Goal: Task Accomplishment & Management: Use online tool/utility

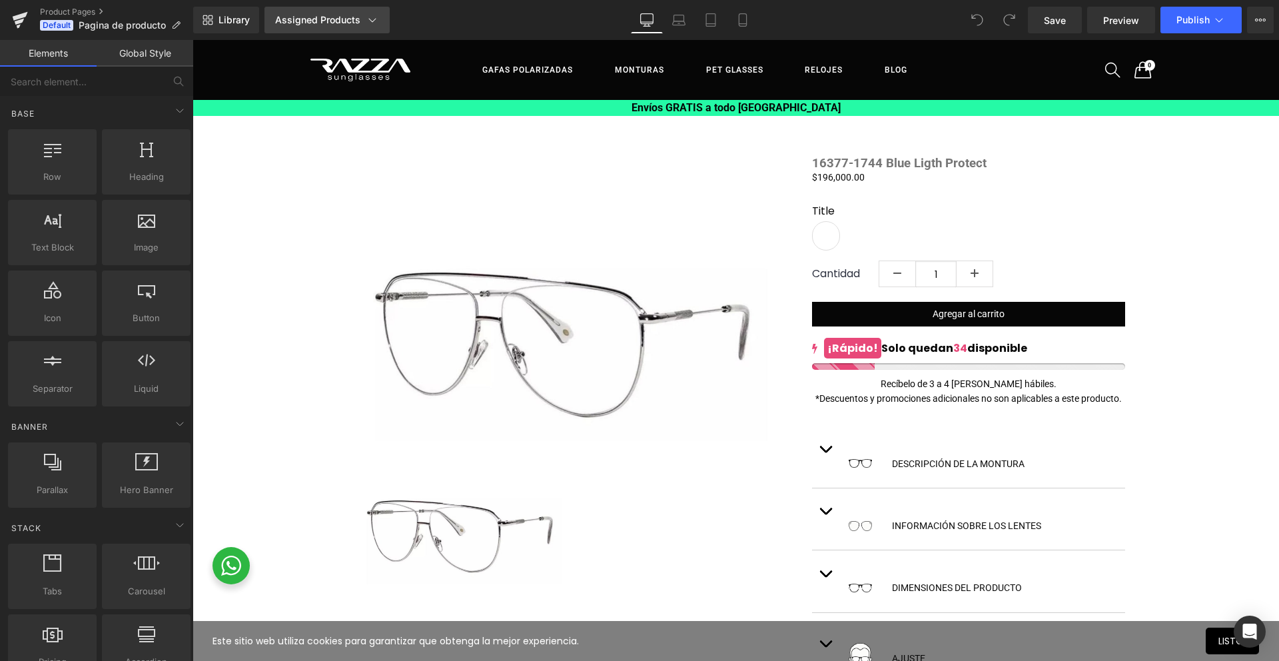
click at [369, 21] on icon at bounding box center [372, 19] width 13 height 13
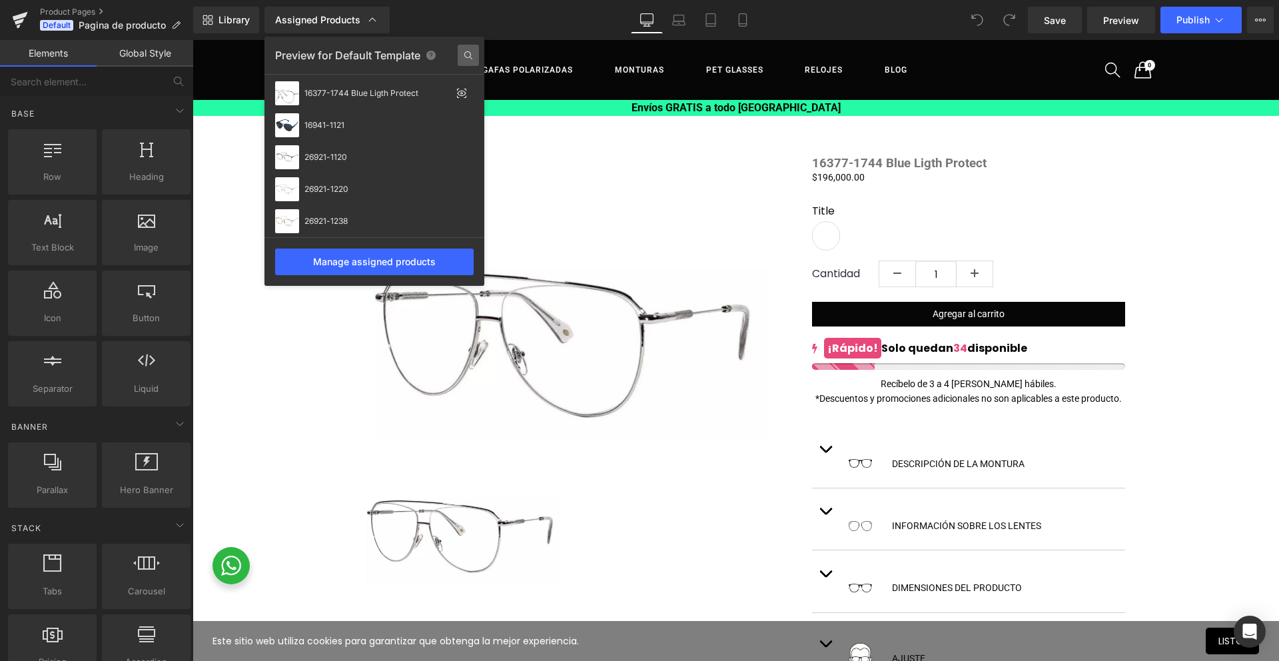
click at [464, 52] on icon at bounding box center [468, 55] width 21 height 21
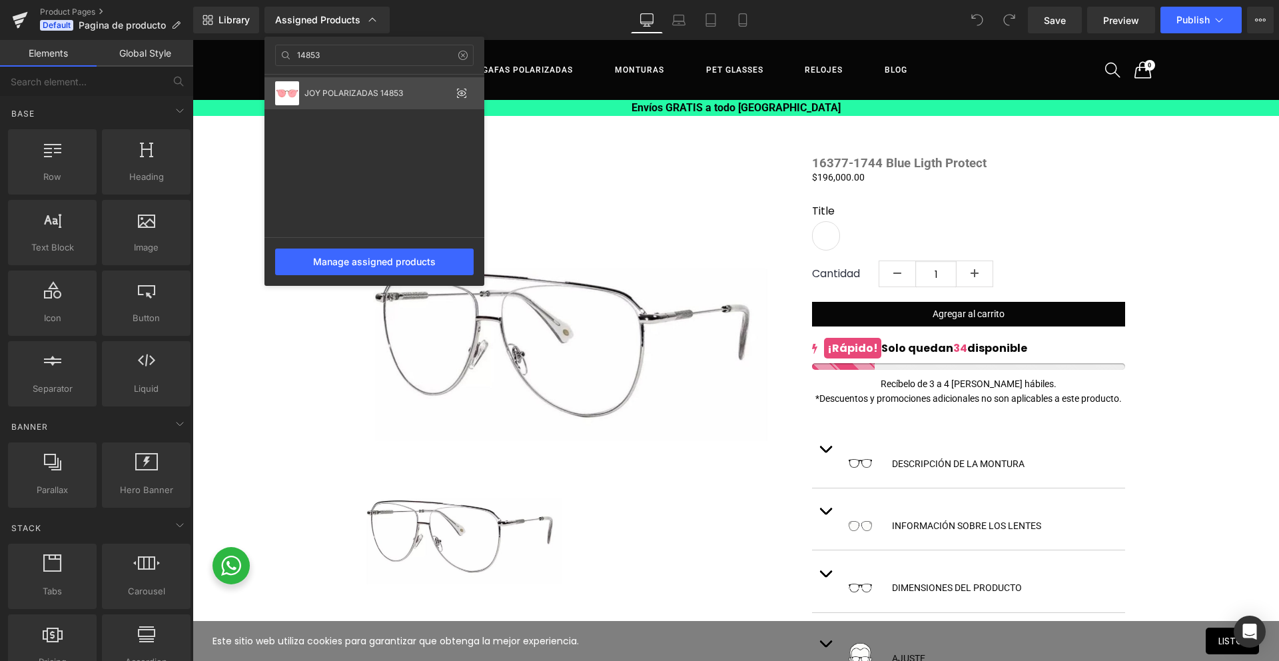
type input "14853"
click at [408, 92] on div "JOY POLARIZADAS 14853" at bounding box center [378, 93] width 147 height 9
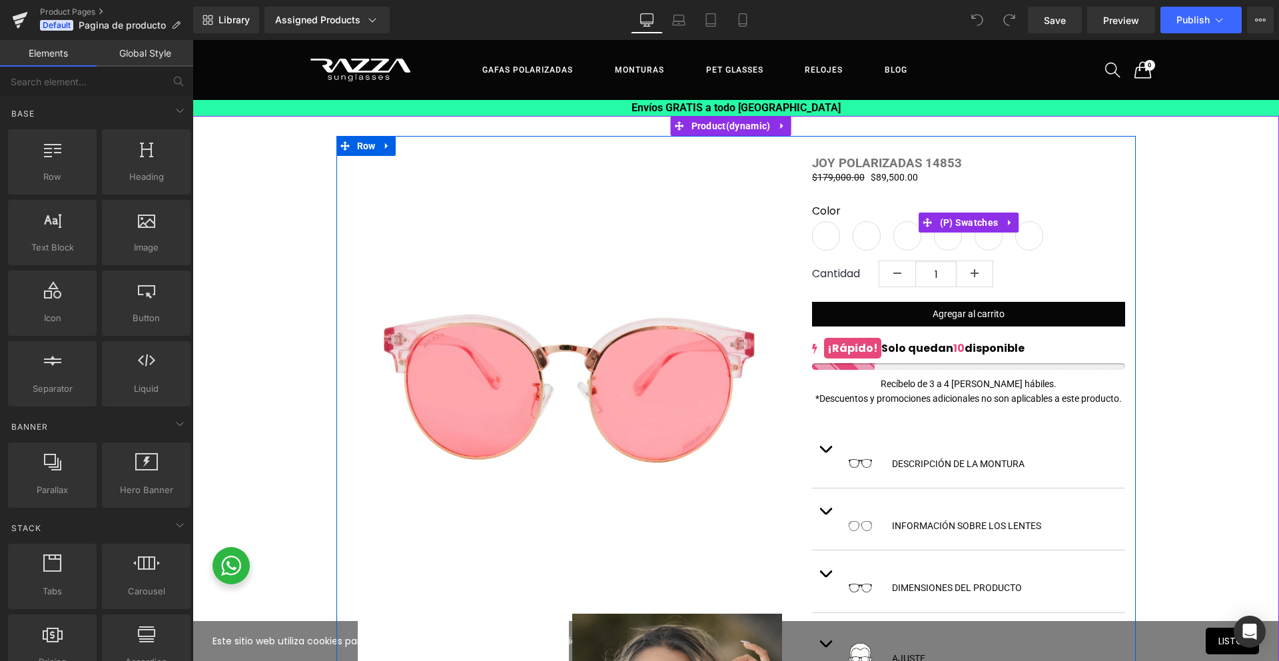
click at [824, 241] on span "14853-1800" at bounding box center [826, 235] width 28 height 29
click at [965, 229] on span "(P) Swatches" at bounding box center [969, 223] width 65 height 20
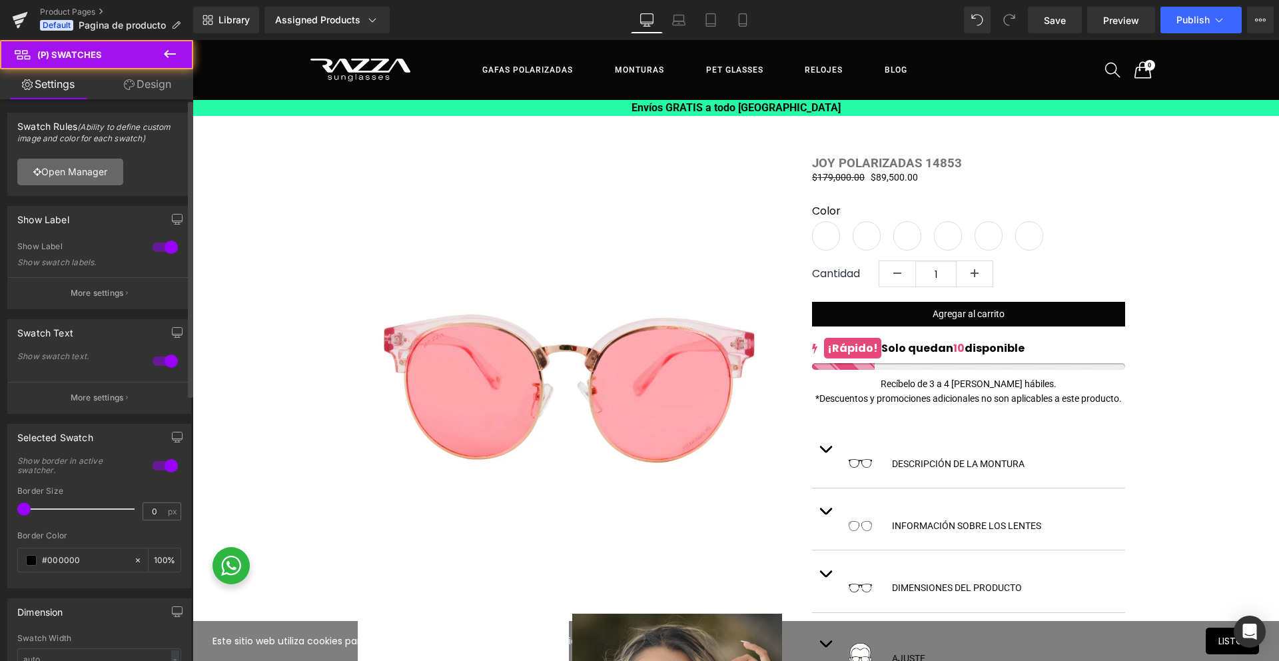
click at [68, 170] on link "Open Manager" at bounding box center [70, 172] width 106 height 27
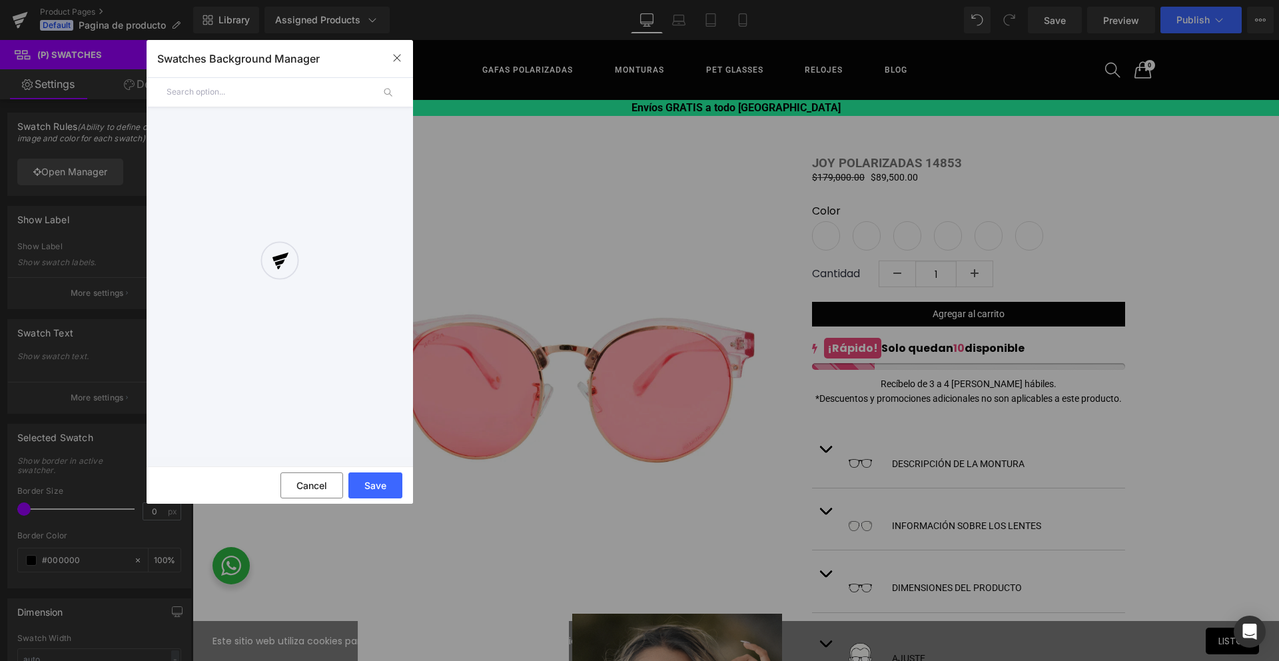
click at [346, 248] on div at bounding box center [280, 272] width 267 height 371
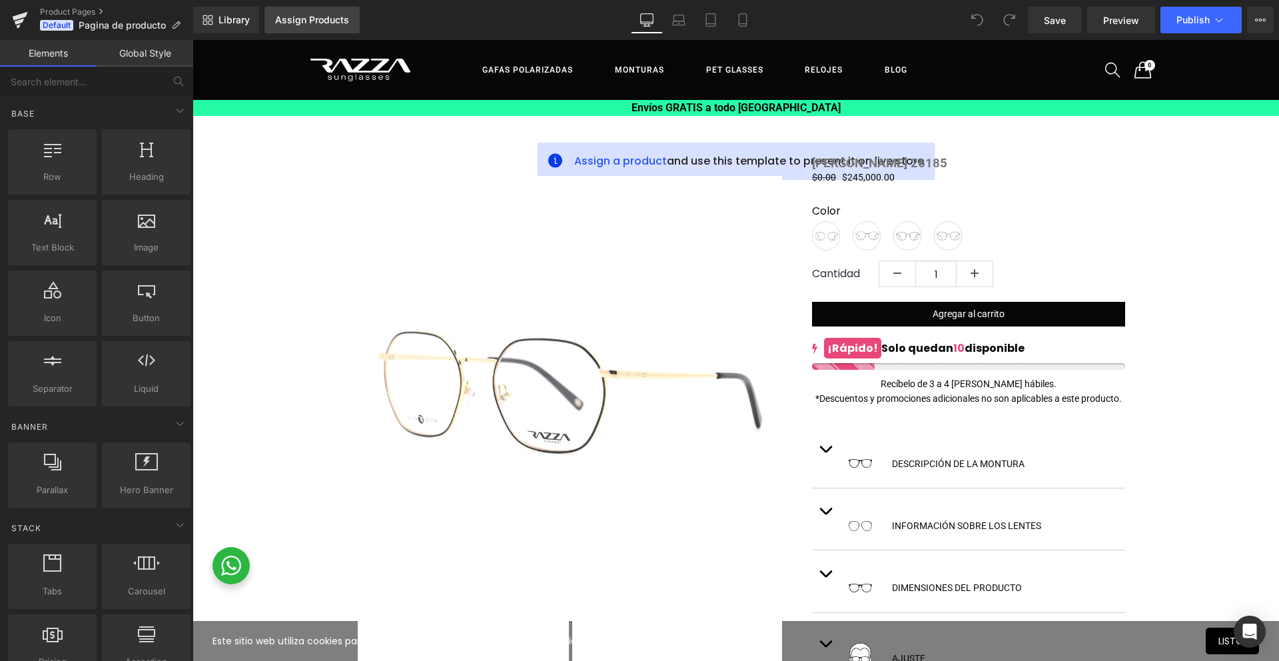
click at [313, 23] on div "Assign Products" at bounding box center [312, 20] width 74 height 11
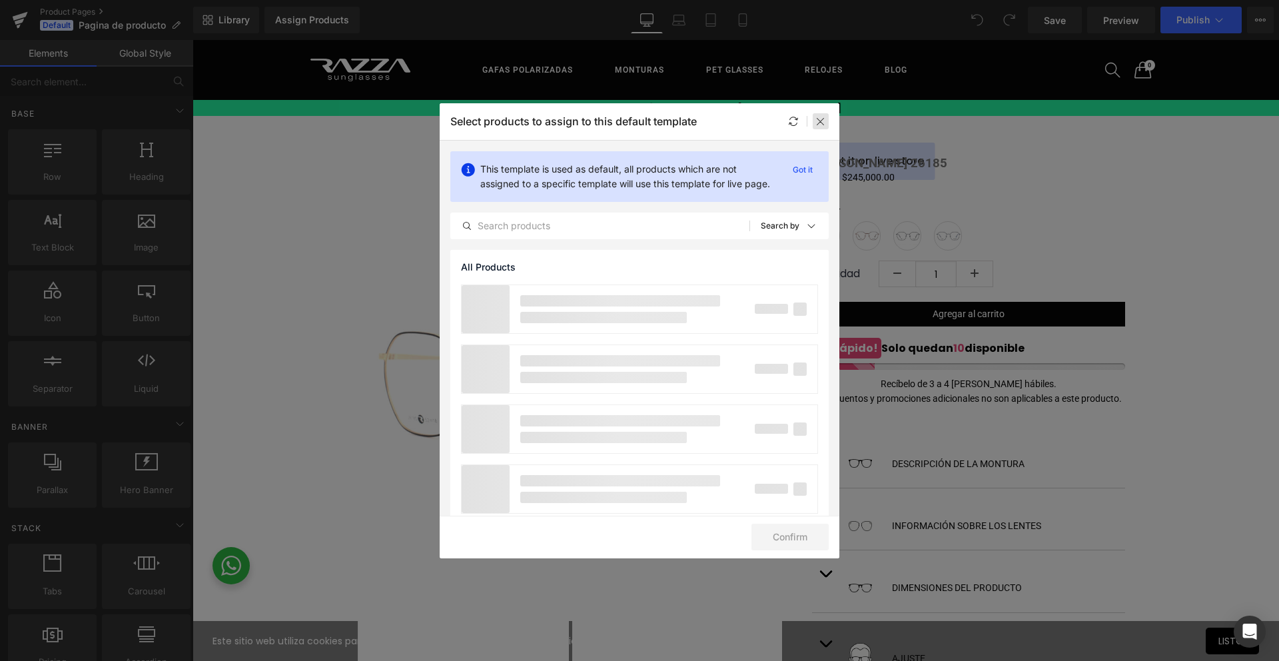
click at [824, 122] on icon at bounding box center [821, 121] width 11 height 11
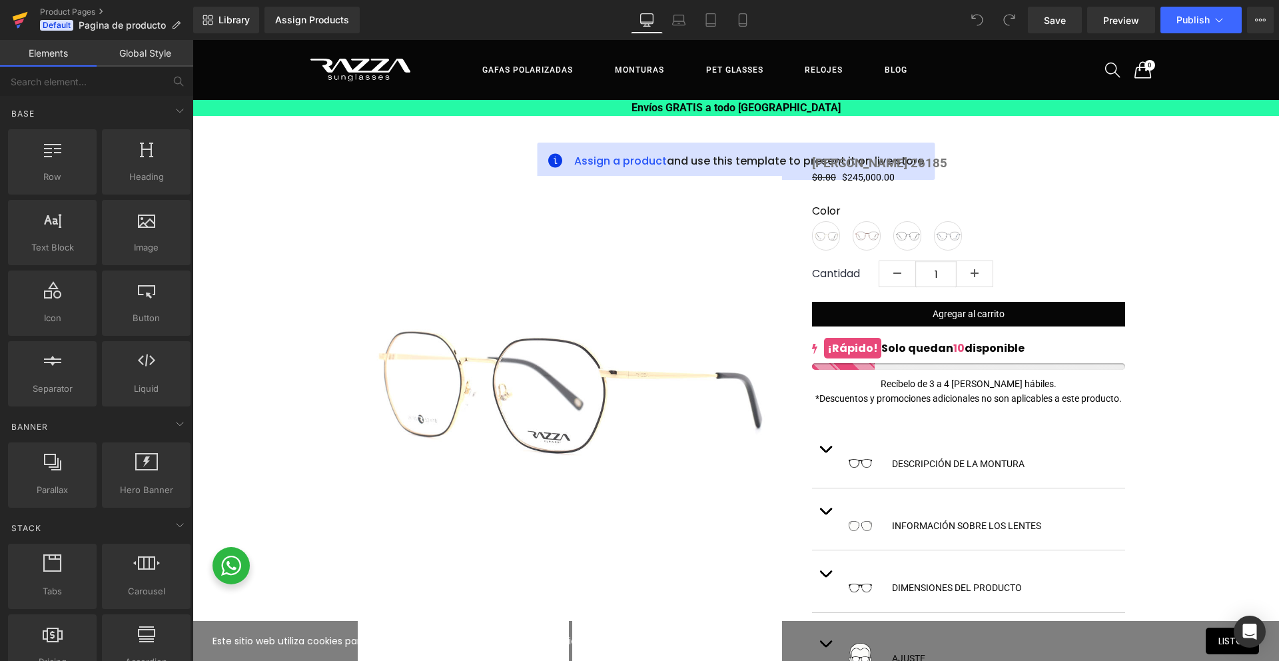
click at [23, 15] on icon at bounding box center [20, 16] width 15 height 9
drag, startPoint x: 325, startPoint y: 22, endPoint x: 318, endPoint y: 25, distance: 7.8
click at [325, 22] on div "Assign Products" at bounding box center [312, 20] width 74 height 11
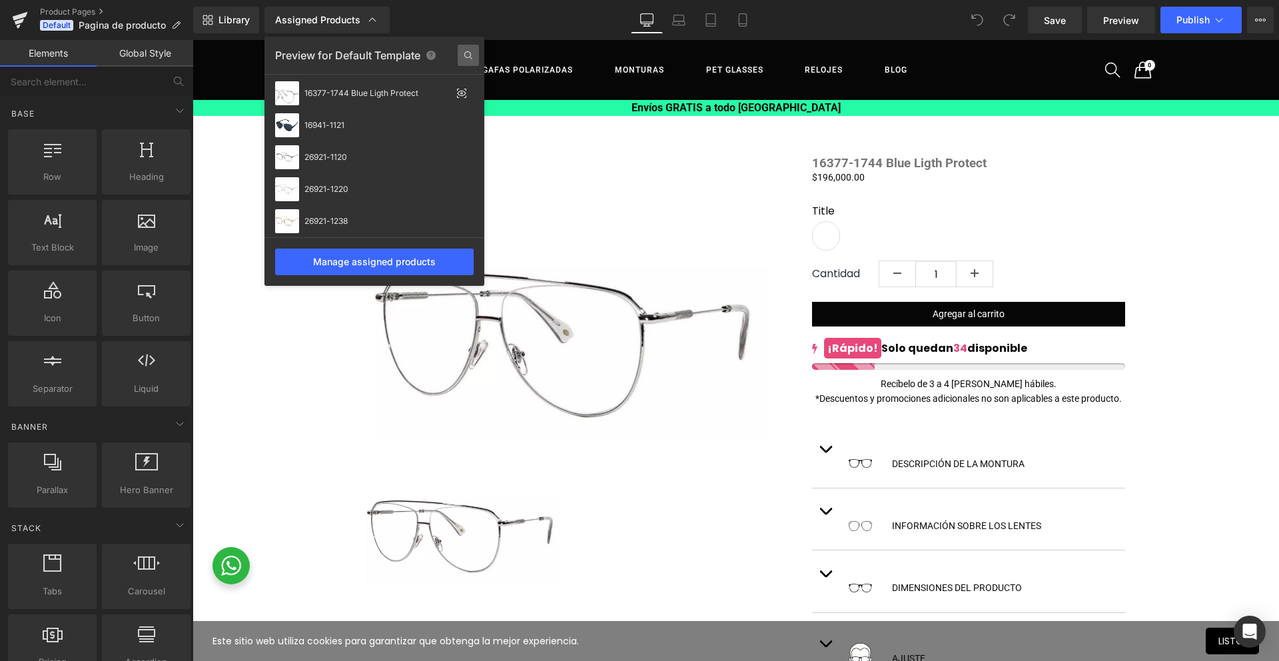
click at [464, 60] on icon at bounding box center [468, 55] width 21 height 21
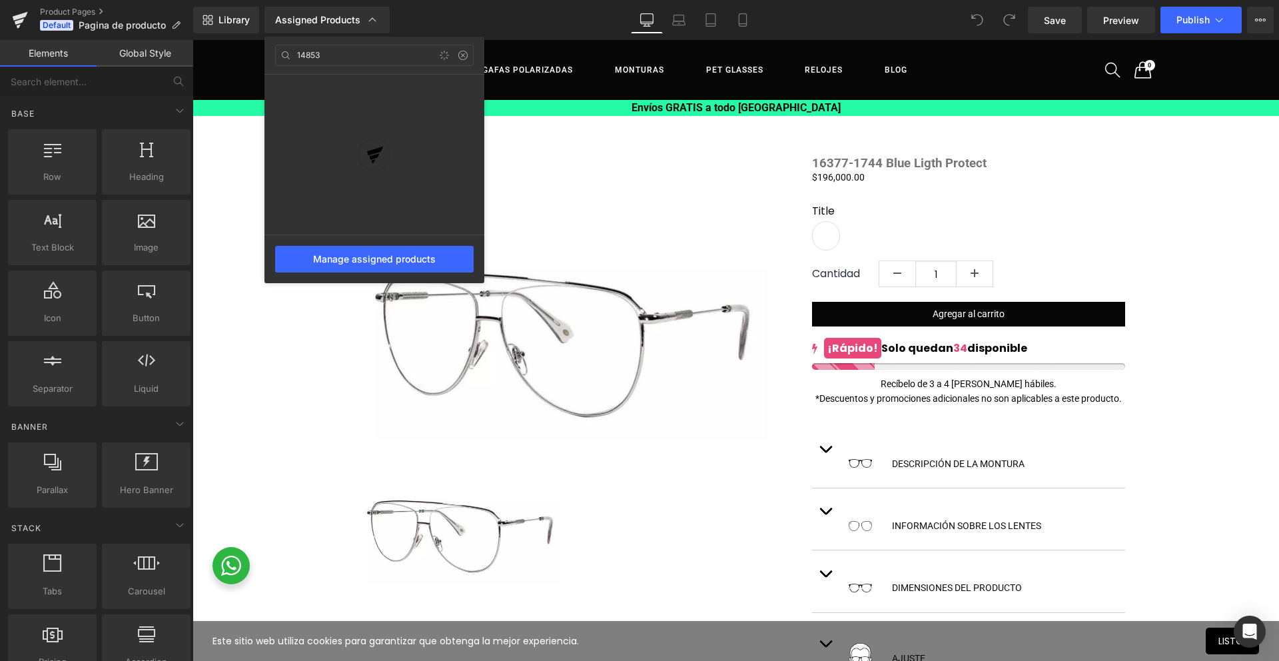
type input "14853"
click at [394, 85] on div at bounding box center [375, 154] width 220 height 247
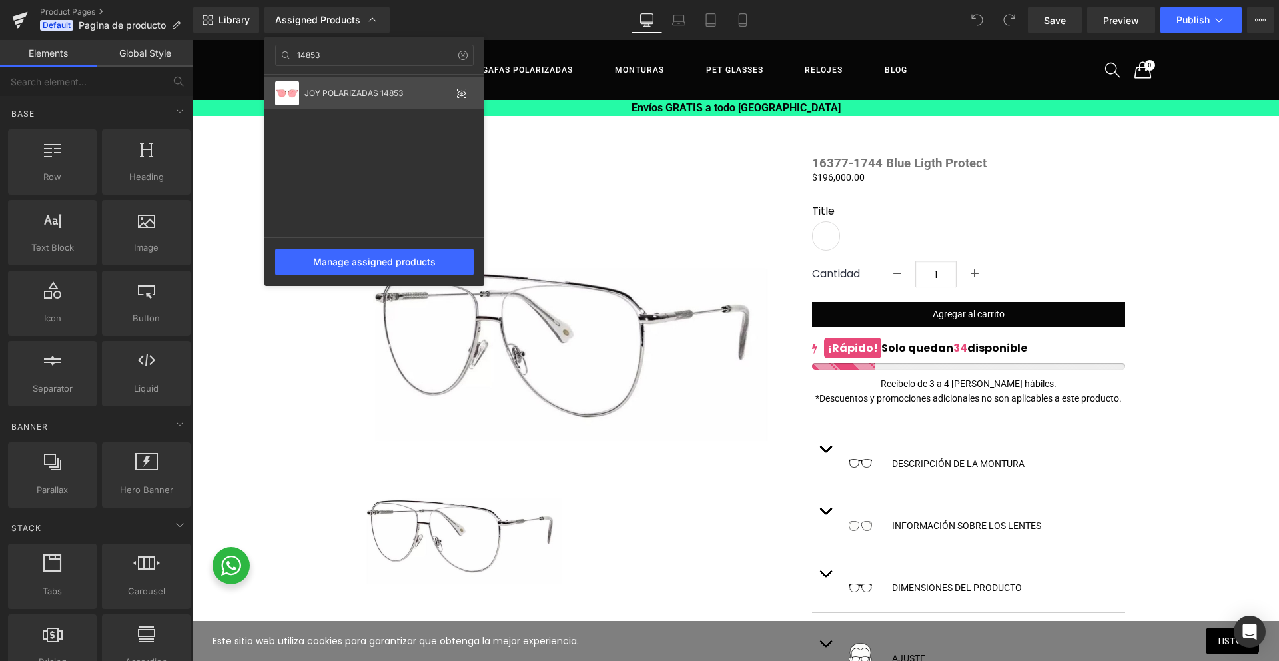
click at [330, 100] on div "JOY POLARIZADAS 14853" at bounding box center [375, 93] width 220 height 32
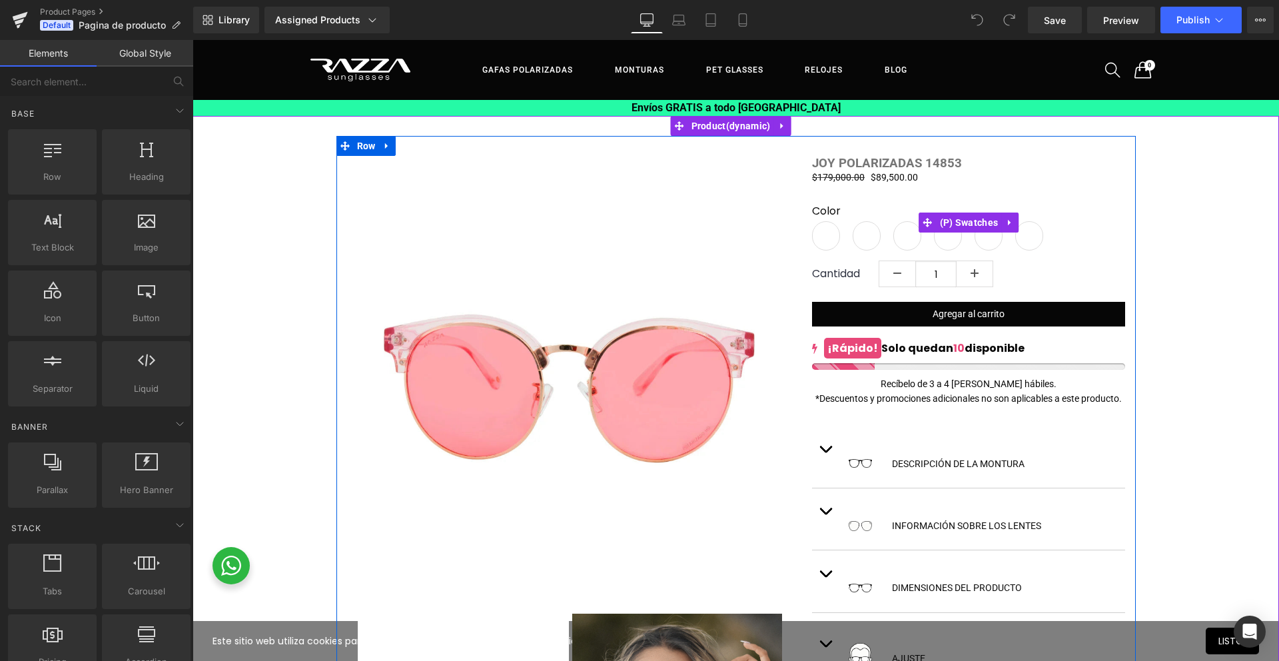
click at [823, 245] on span "14853-1800" at bounding box center [826, 235] width 28 height 29
click at [962, 225] on span "(P) Swatches" at bounding box center [969, 223] width 65 height 20
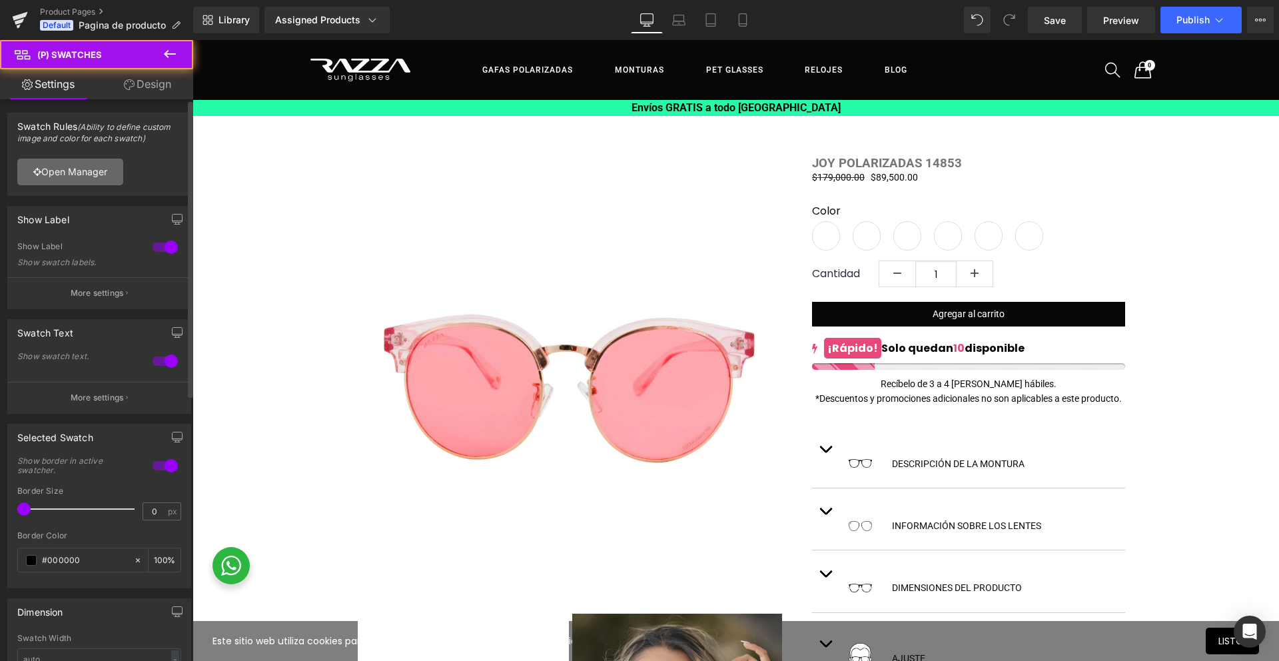
click at [91, 177] on link "Open Manager" at bounding box center [70, 172] width 106 height 27
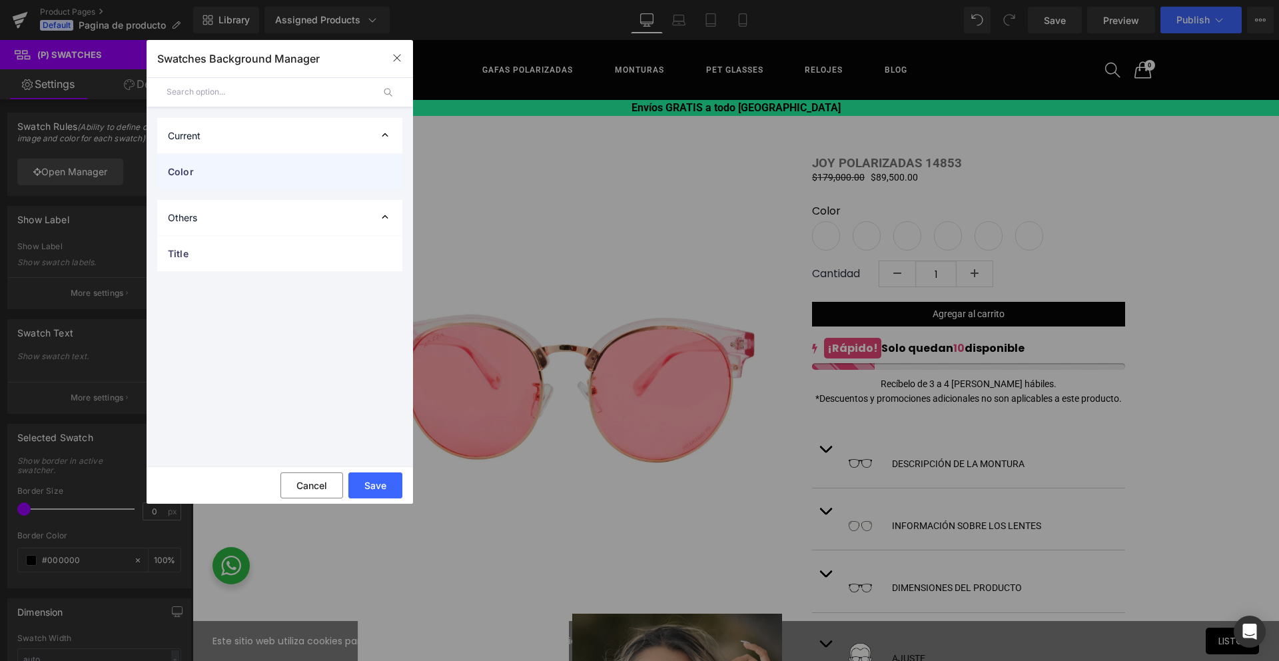
click at [273, 174] on span "Color" at bounding box center [266, 172] width 197 height 14
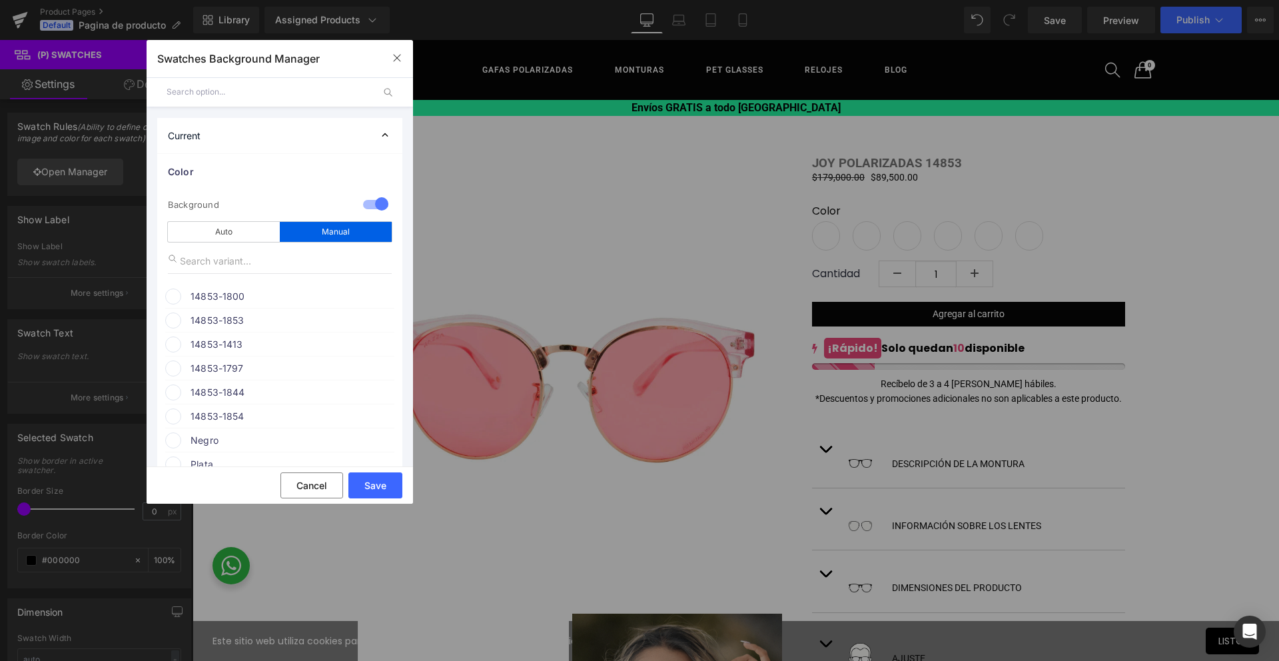
click at [280, 292] on span "14853-1800" at bounding box center [292, 297] width 203 height 16
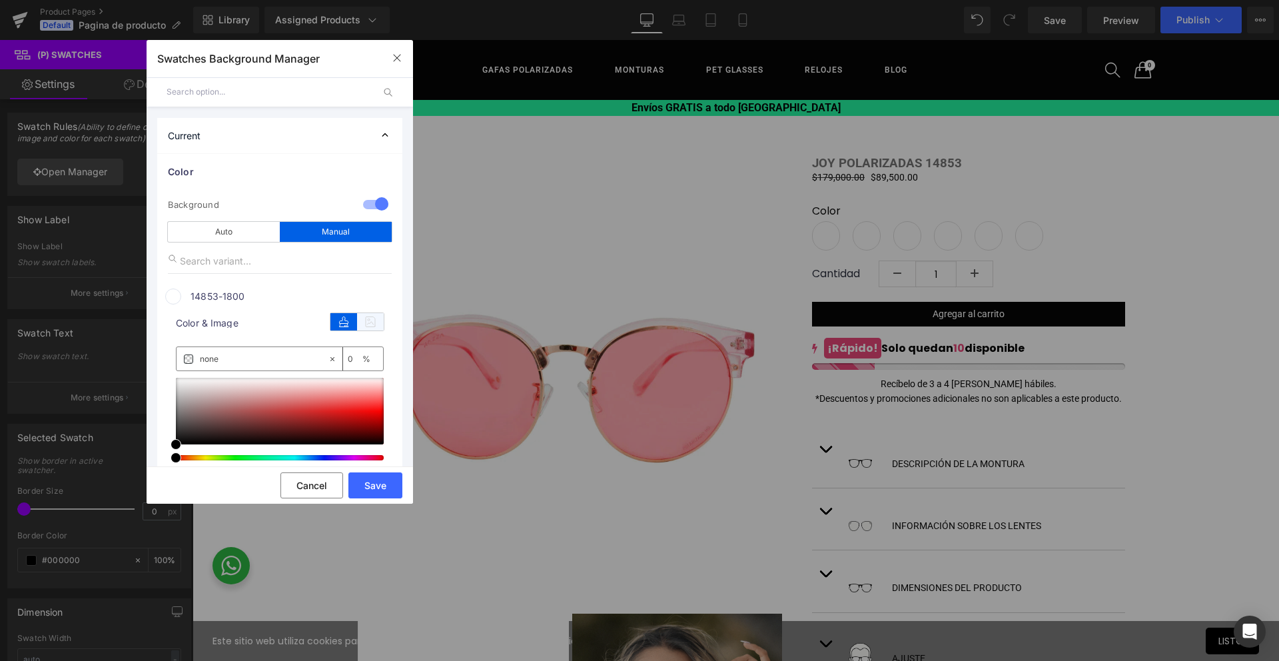
click at [364, 322] on icon at bounding box center [370, 321] width 27 height 17
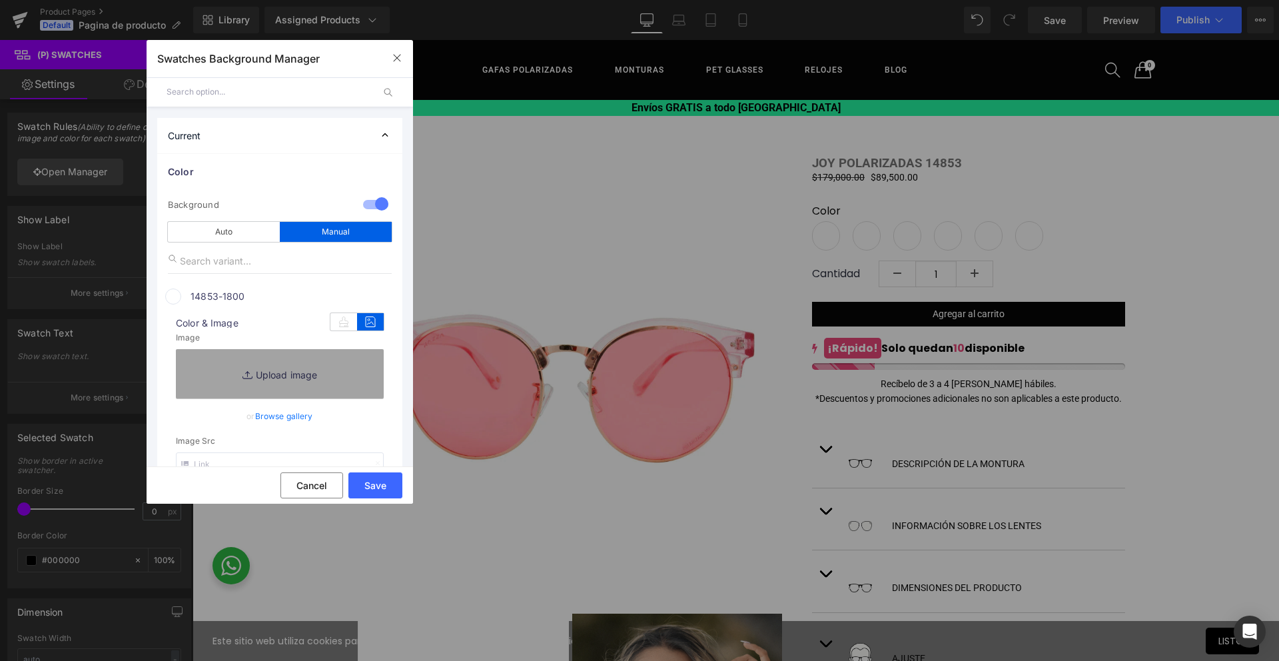
scroll to position [124, 0]
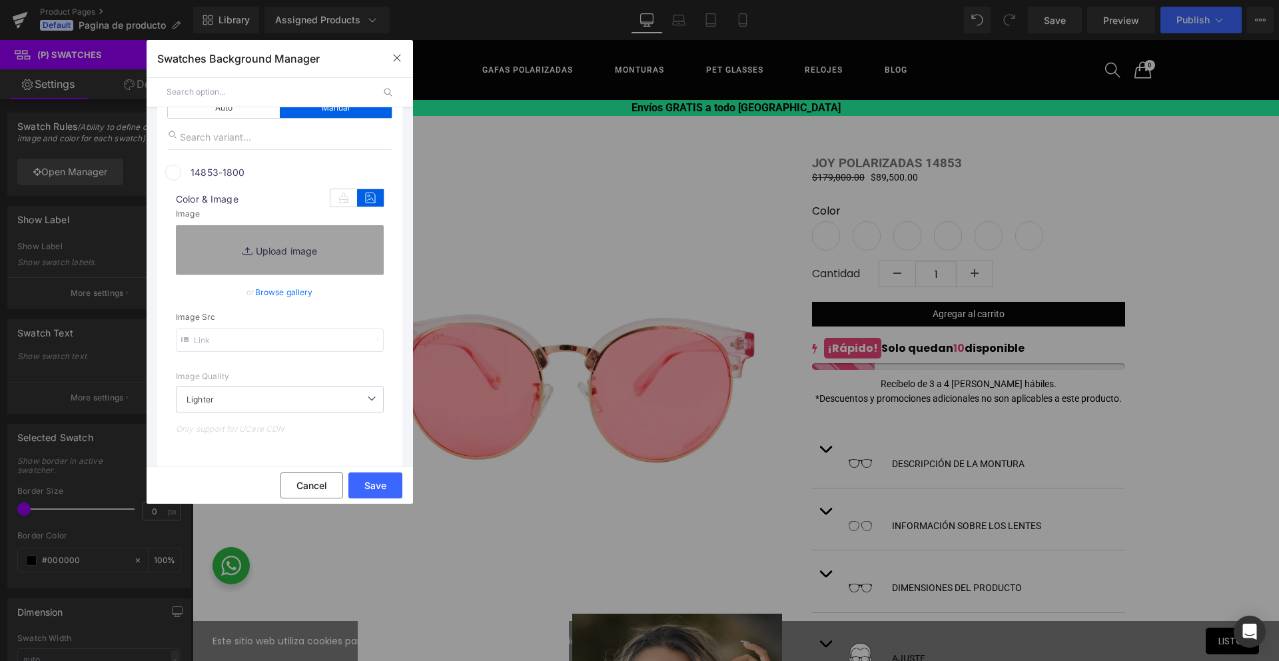
click at [304, 340] on input "text" at bounding box center [280, 340] width 208 height 23
paste input "[URL][DOMAIN_NAME][PHONE_NUMBER]"
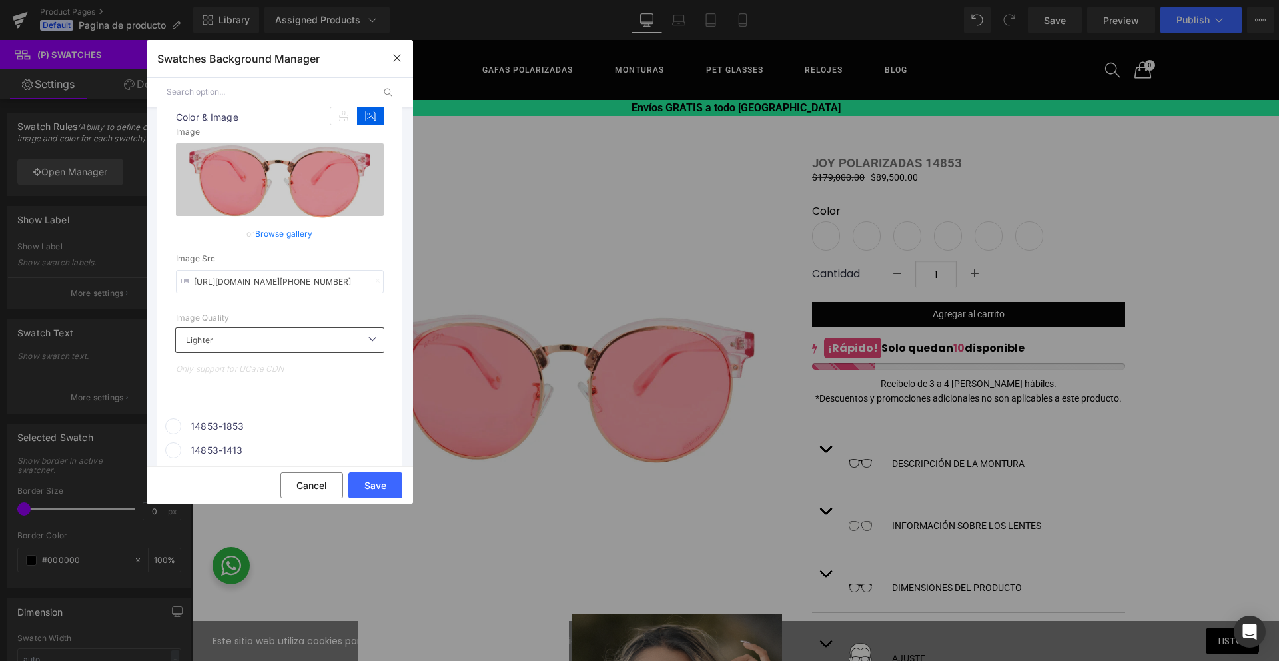
scroll to position [271, 0]
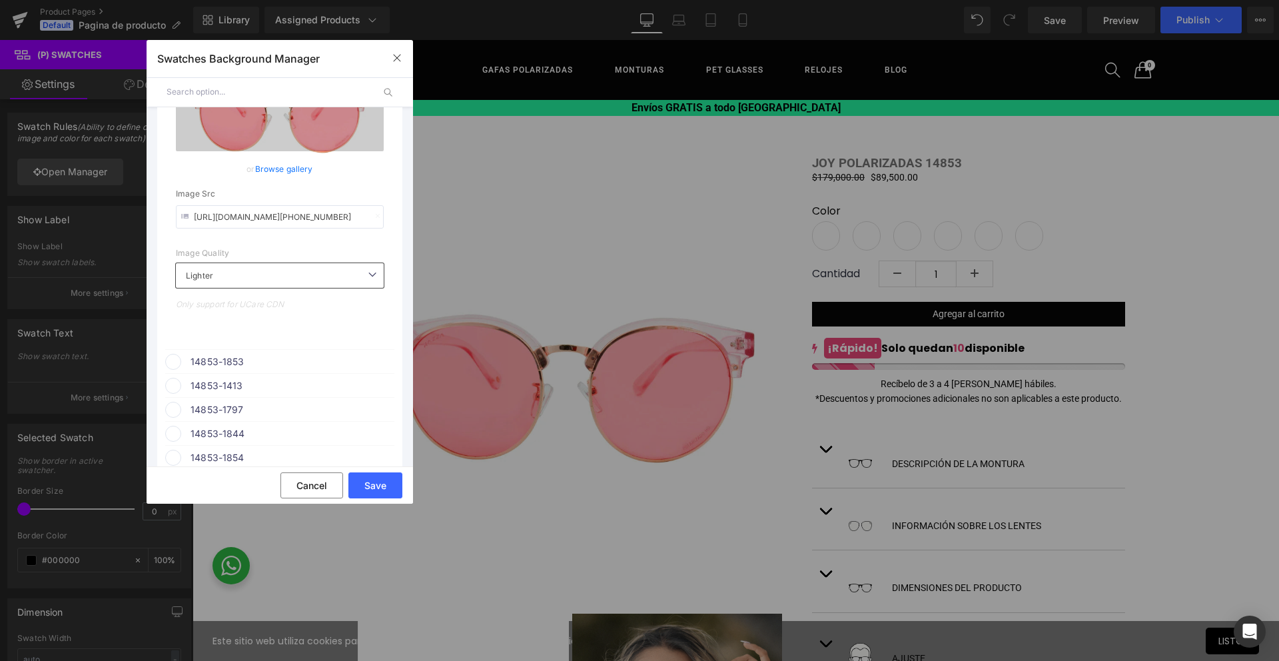
type input "[URL][DOMAIN_NAME][PHONE_NUMBER]"
click at [235, 361] on span "14853-1853" at bounding box center [292, 362] width 203 height 16
click at [365, 386] on icon at bounding box center [370, 387] width 27 height 17
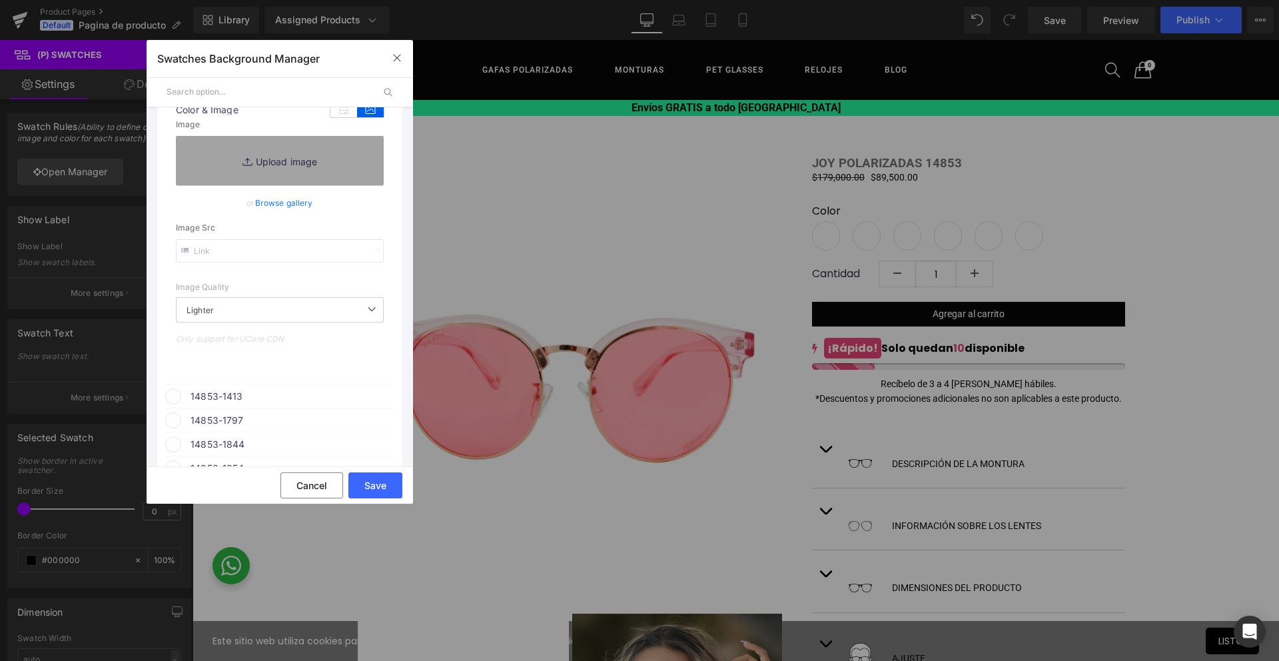
scroll to position [551, 0]
click at [224, 251] on input "text" at bounding box center [280, 248] width 208 height 23
click at [233, 249] on input "text" at bounding box center [280, 248] width 208 height 23
paste input "[URL][DOMAIN_NAME][PHONE_NUMBER]"
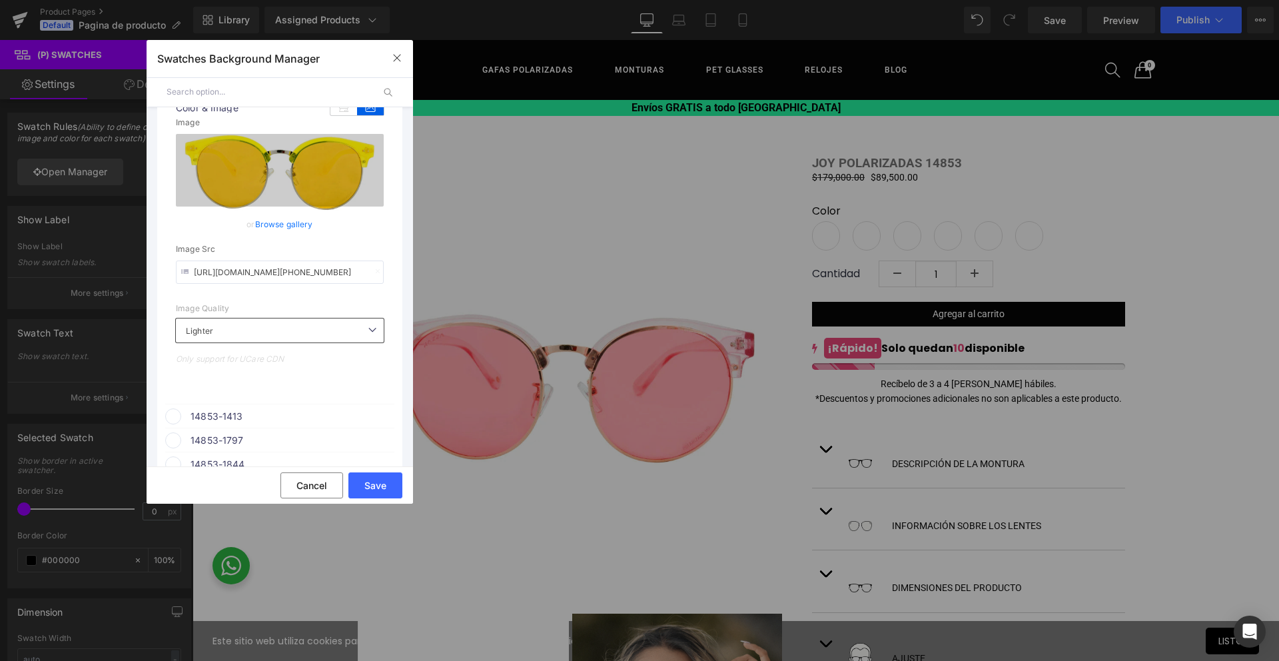
type input "[URL][DOMAIN_NAME][PHONE_NUMBER]"
click at [269, 418] on span "14853-1413" at bounding box center [292, 416] width 203 height 16
click at [363, 442] on icon at bounding box center [370, 441] width 27 height 17
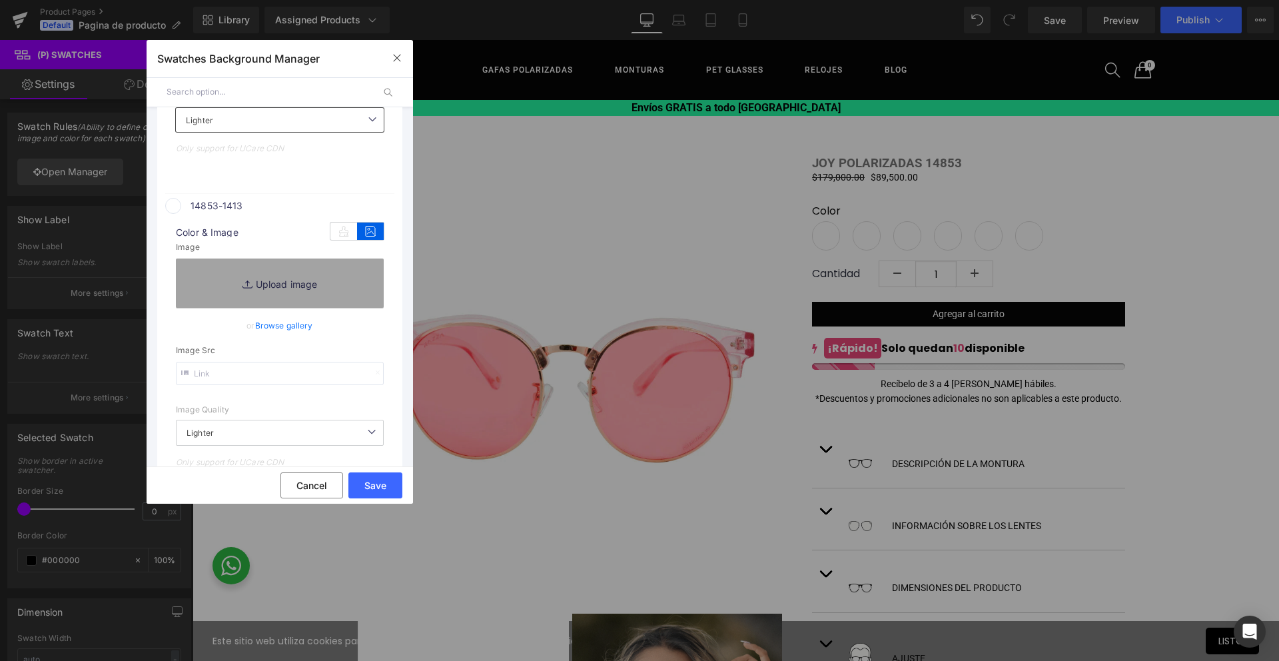
scroll to position [800, 0]
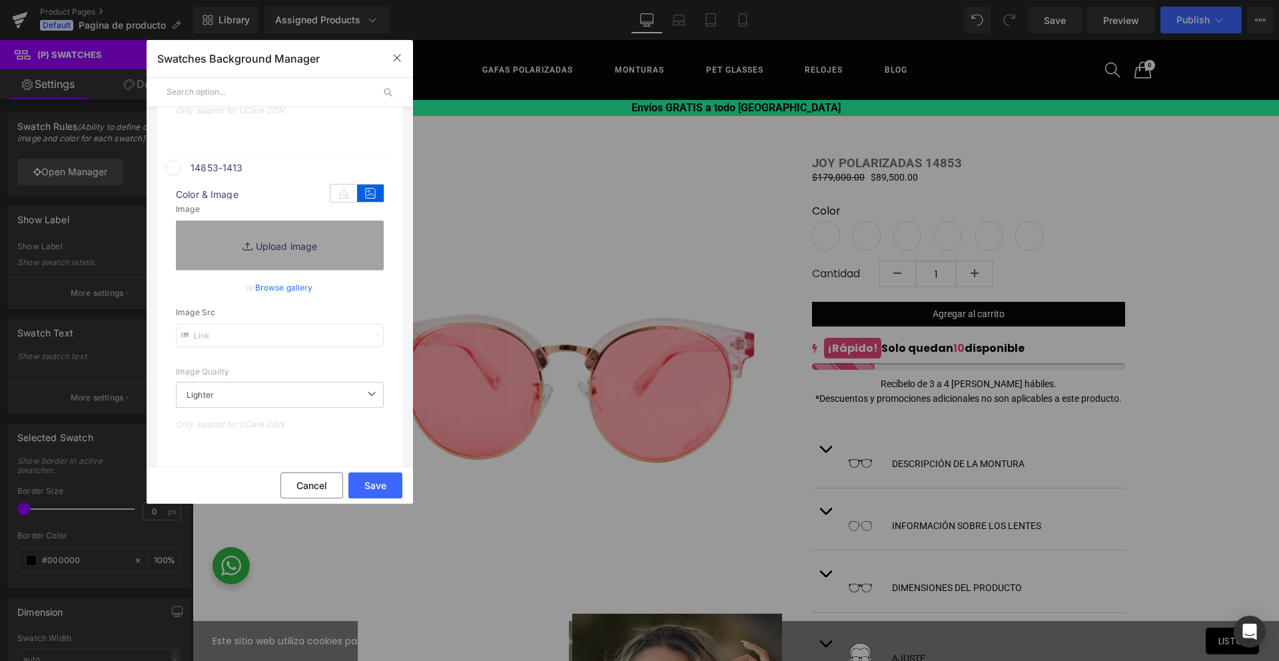
click at [221, 331] on input "text" at bounding box center [280, 335] width 208 height 23
click at [249, 328] on input "text" at bounding box center [280, 335] width 208 height 23
paste input "[URL][DOMAIN_NAME][PHONE_NUMBER]"
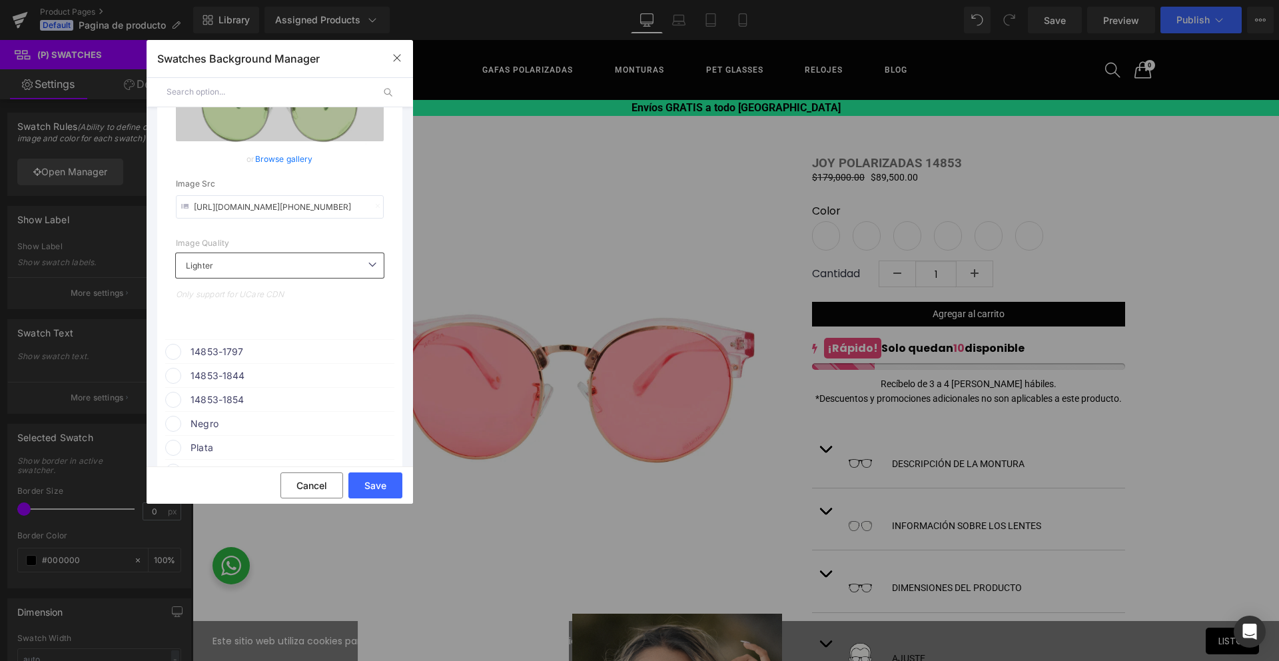
scroll to position [1033, 0]
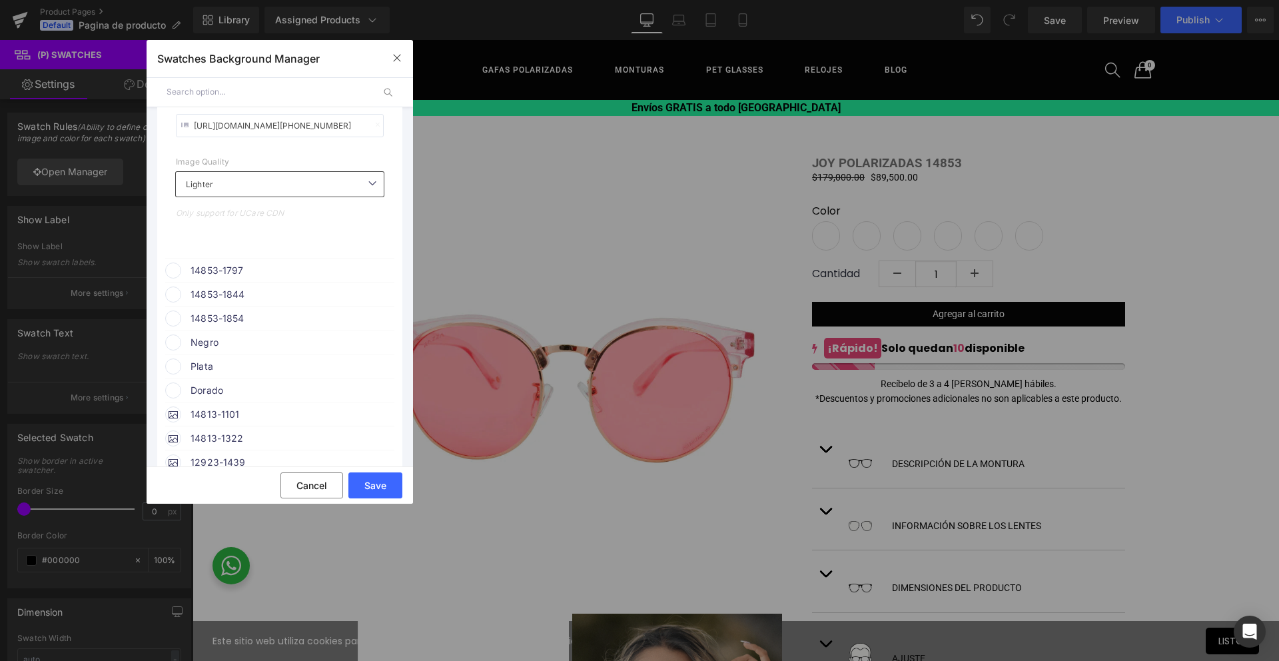
type input "[URL][DOMAIN_NAME][PHONE_NUMBER]"
click at [232, 273] on span "14853-1797" at bounding box center [292, 271] width 203 height 16
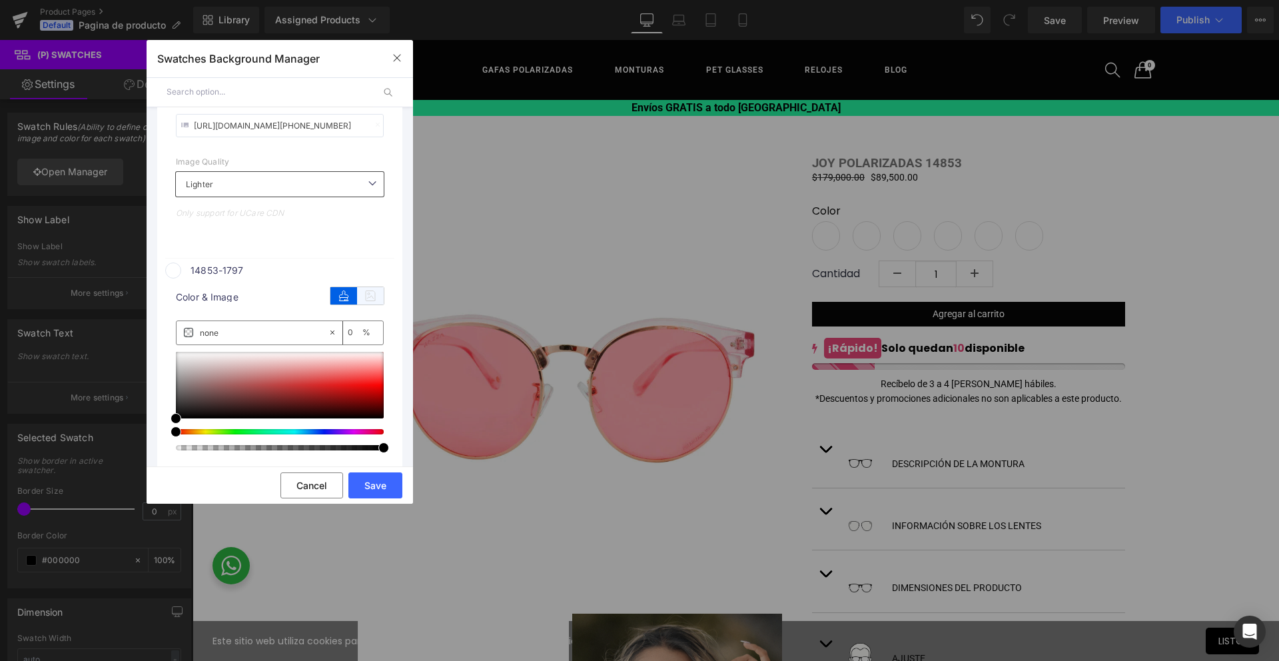
click at [375, 295] on icon at bounding box center [370, 295] width 27 height 17
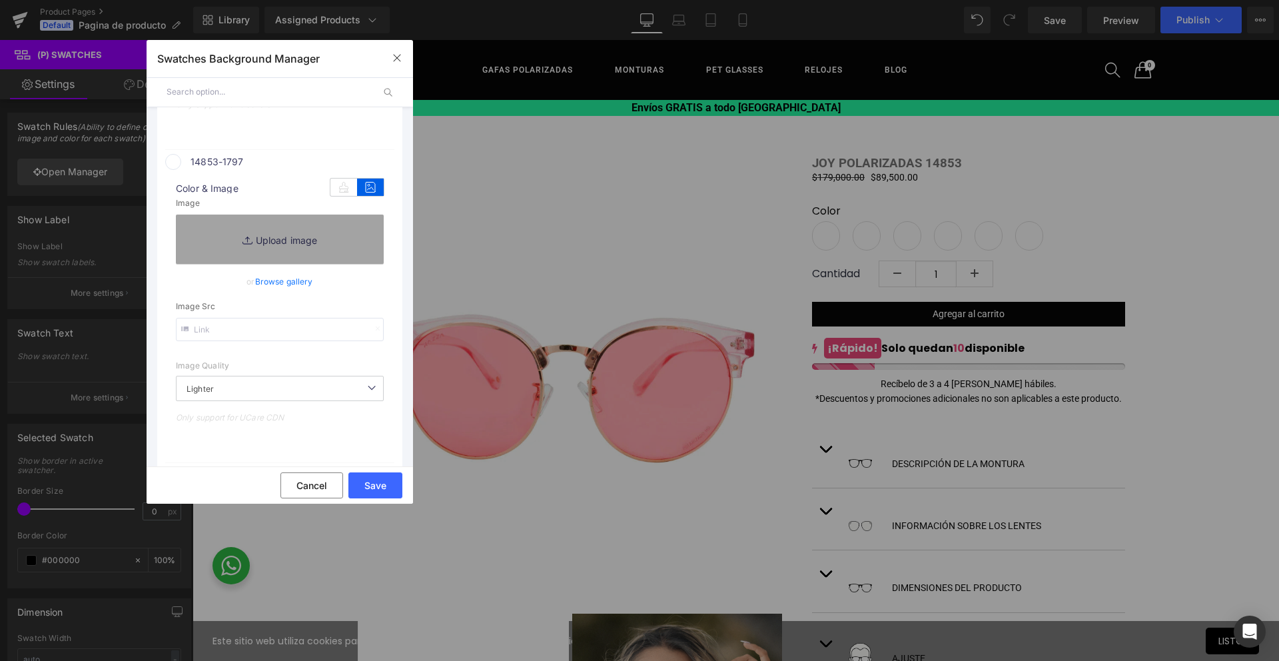
scroll to position [1145, 0]
click at [329, 319] on input "text" at bounding box center [280, 326] width 208 height 23
click at [306, 330] on input "text" at bounding box center [280, 326] width 208 height 23
paste input "[URL][DOMAIN_NAME][PHONE_NUMBER]"
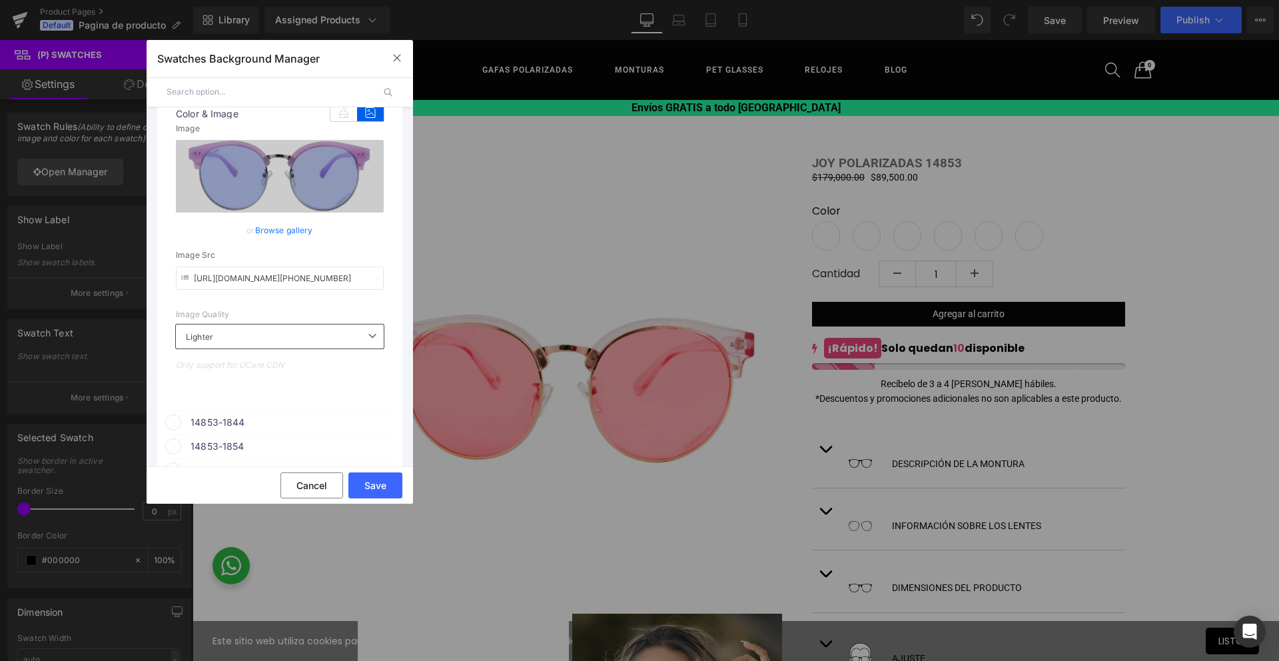
scroll to position [1265, 0]
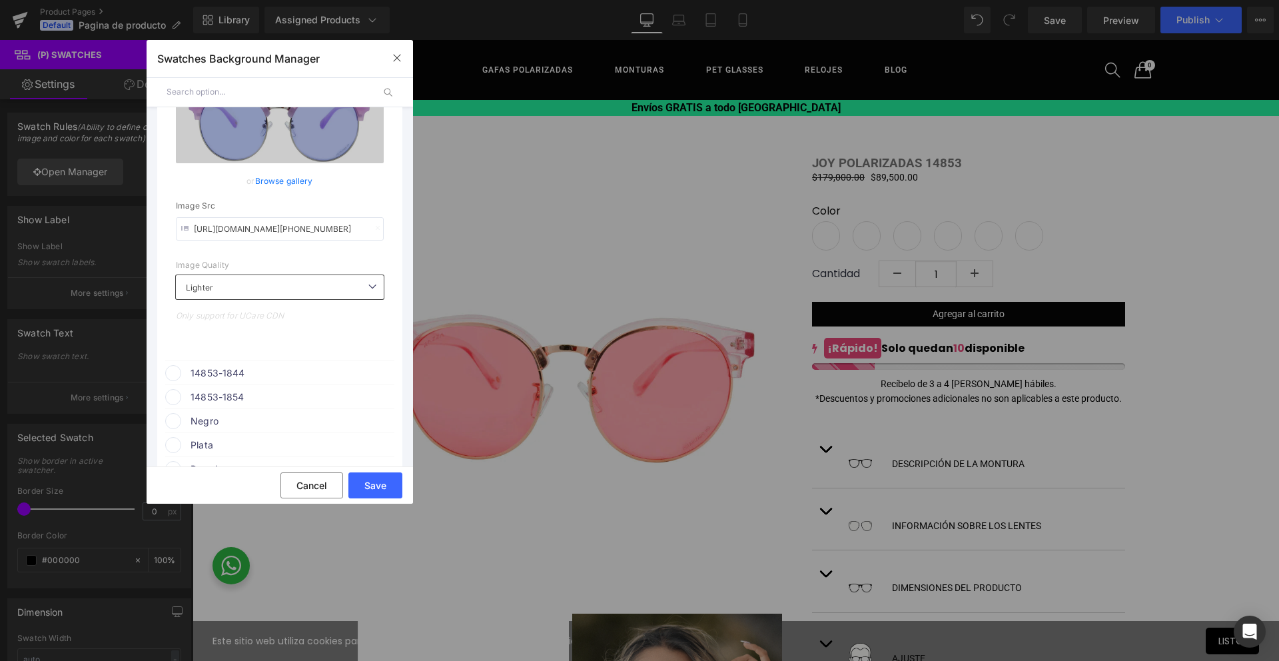
type input "[URL][DOMAIN_NAME][PHONE_NUMBER]"
click at [283, 375] on span "14853-1844" at bounding box center [292, 373] width 203 height 16
click at [372, 399] on icon at bounding box center [370, 398] width 27 height 17
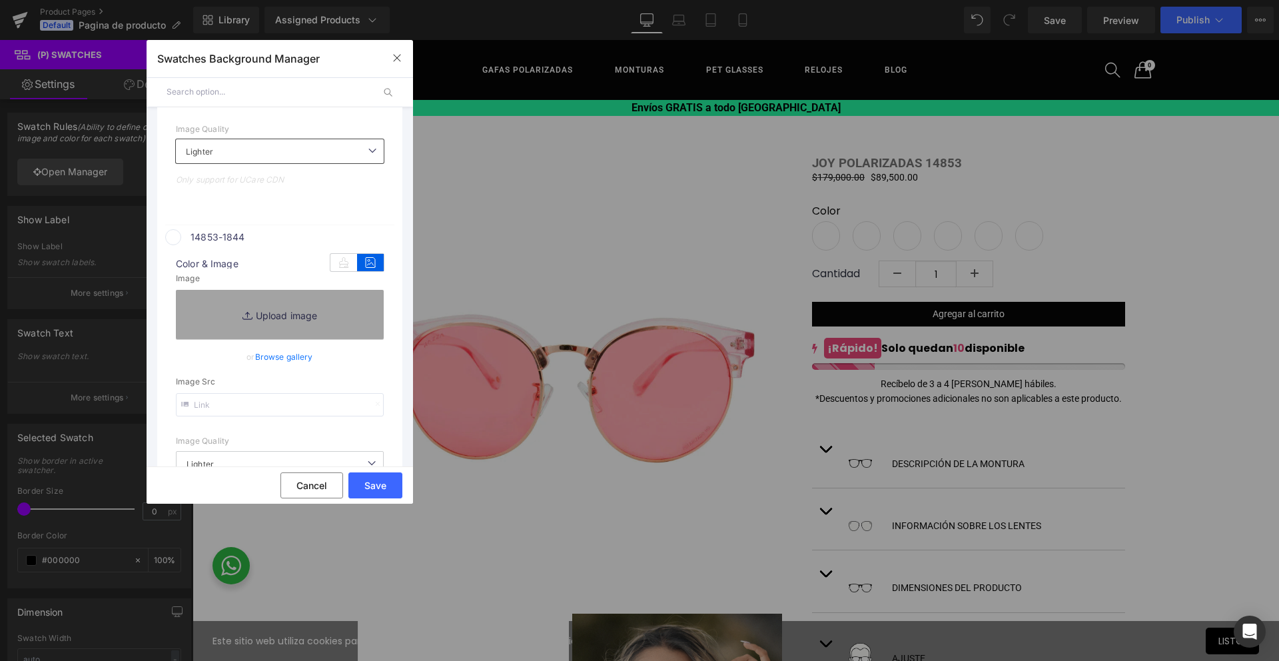
scroll to position [1411, 0]
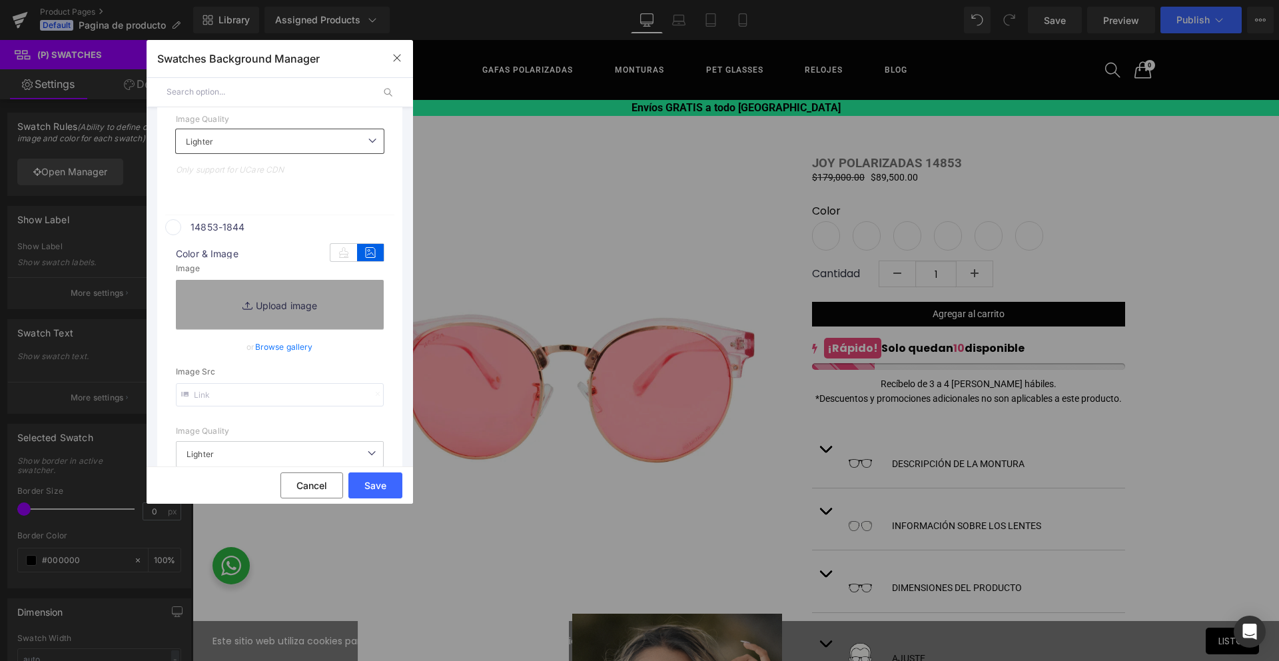
click at [304, 397] on input "text" at bounding box center [280, 394] width 208 height 23
click at [225, 394] on input "text" at bounding box center [280, 394] width 208 height 23
paste input "[URL][DOMAIN_NAME][PHONE_NUMBER]"
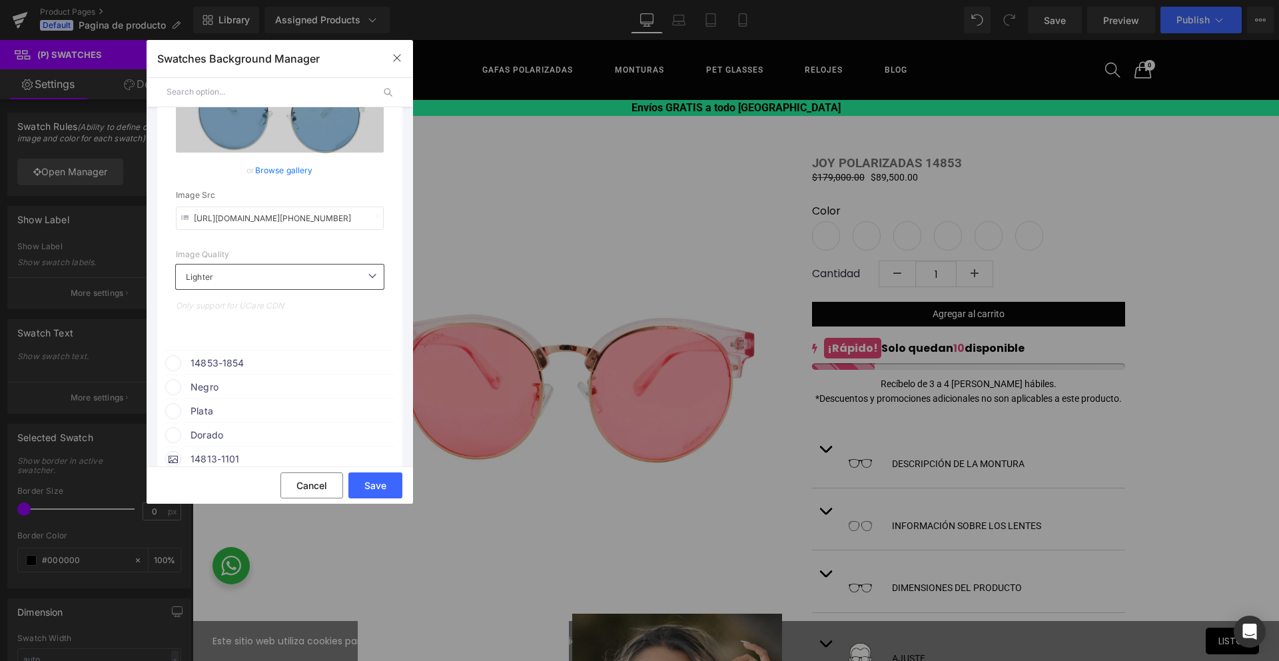
scroll to position [1632, 0]
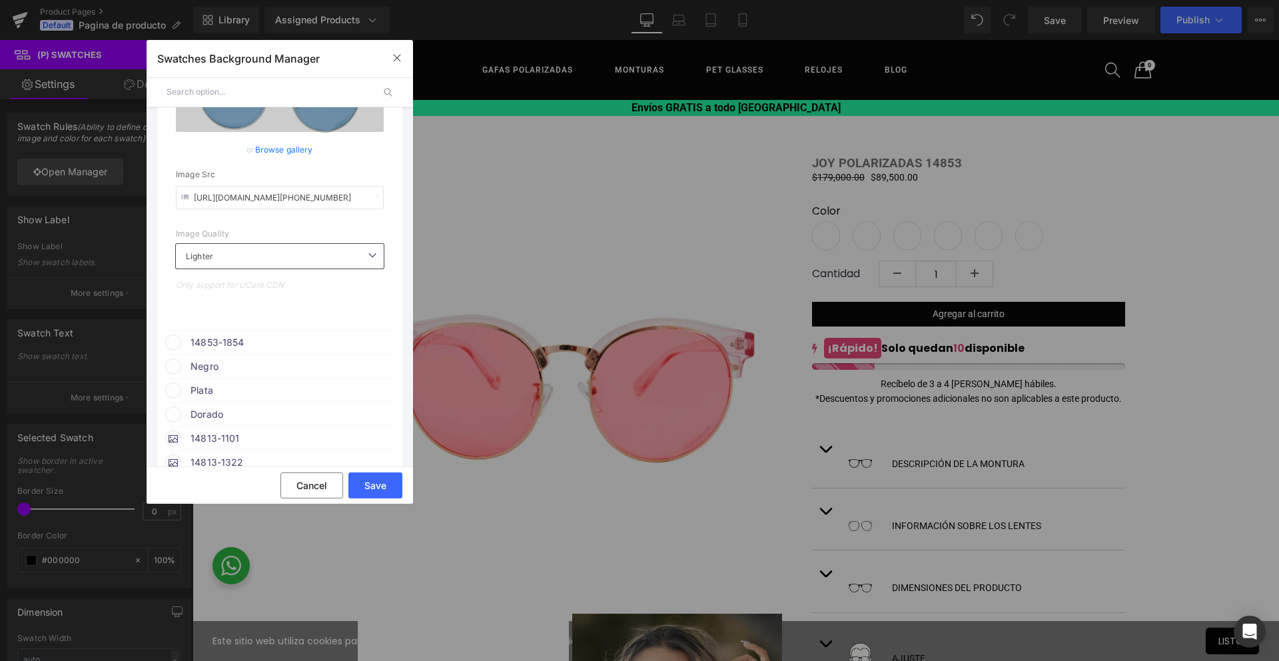
type input "[URL][DOMAIN_NAME][PHONE_NUMBER]"
click at [233, 343] on span "14853-1854" at bounding box center [292, 343] width 203 height 16
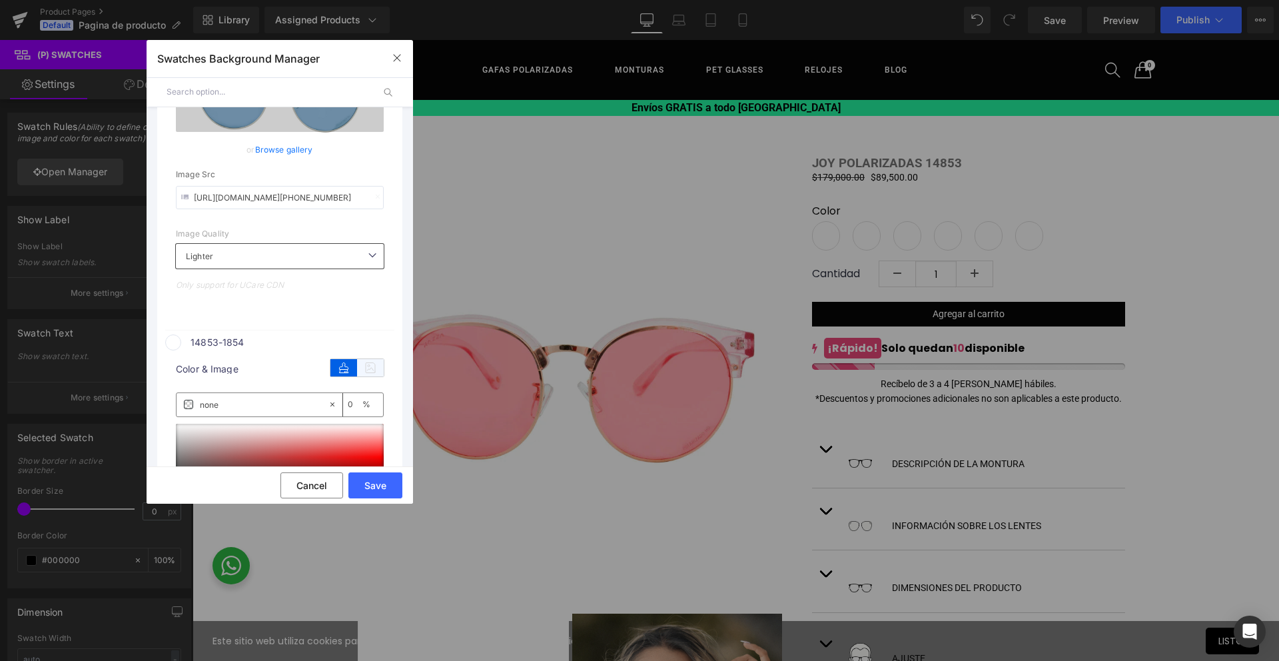
click at [371, 369] on icon at bounding box center [370, 367] width 27 height 17
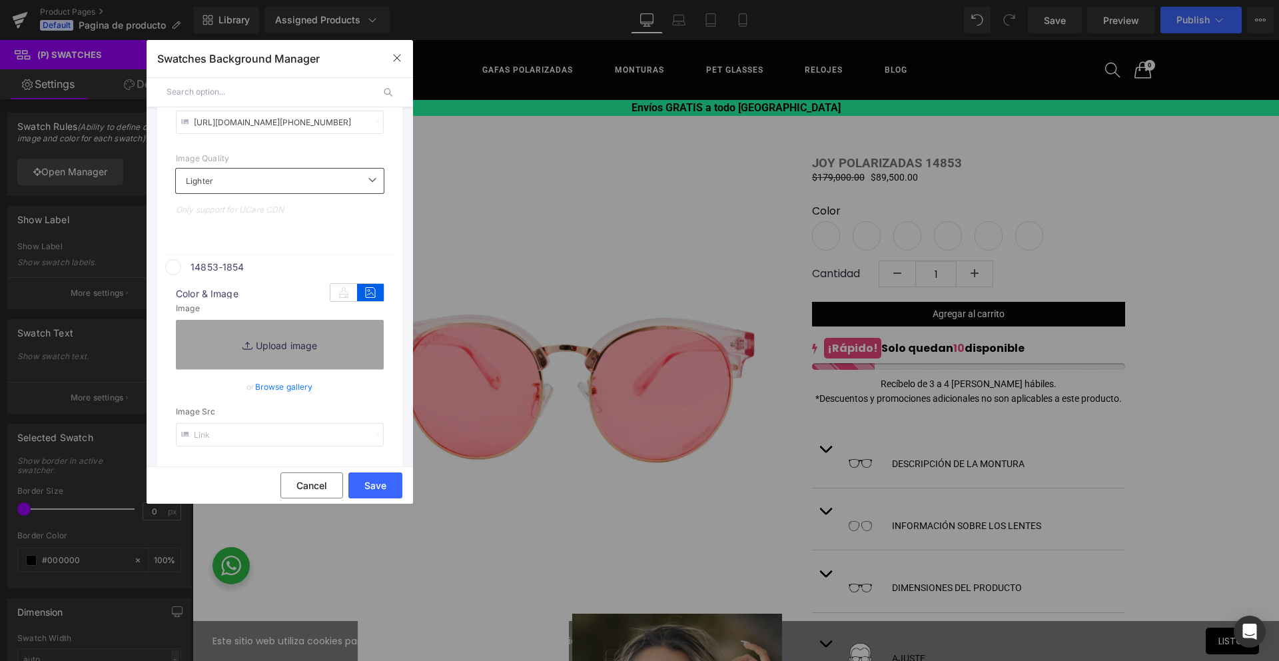
scroll to position [1742, 0]
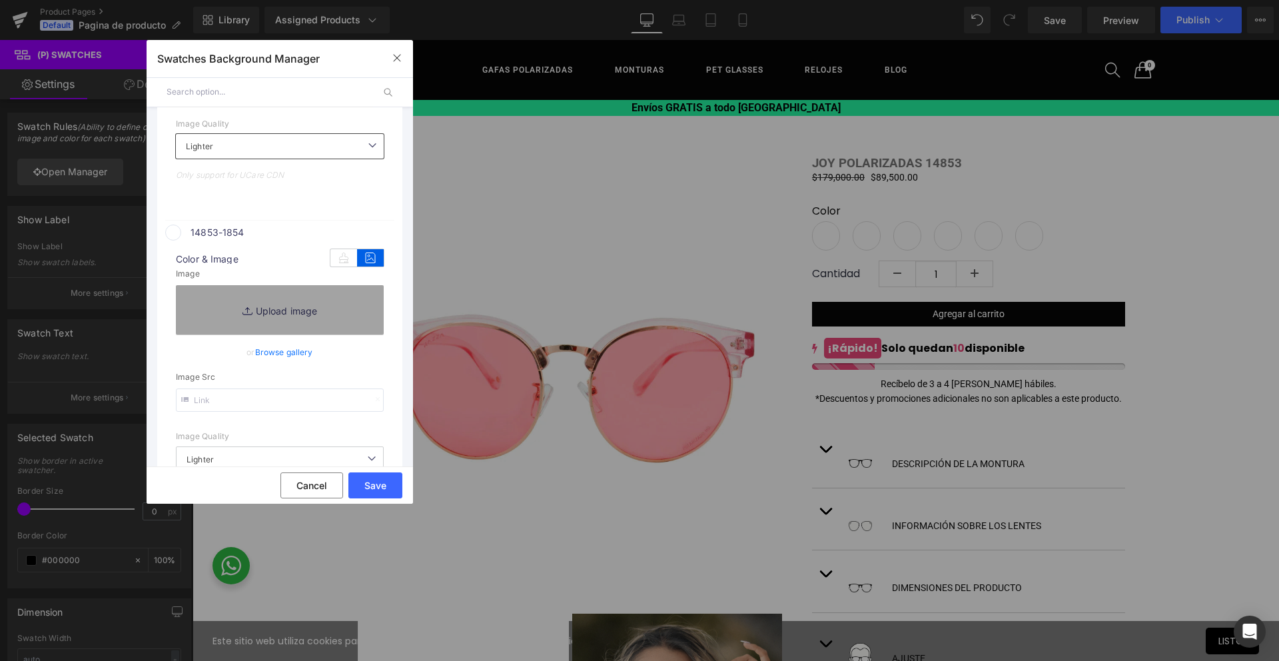
click at [347, 398] on input "text" at bounding box center [280, 400] width 208 height 23
click at [295, 401] on input "text" at bounding box center [280, 400] width 208 height 23
paste input "[URL][DOMAIN_NAME]"
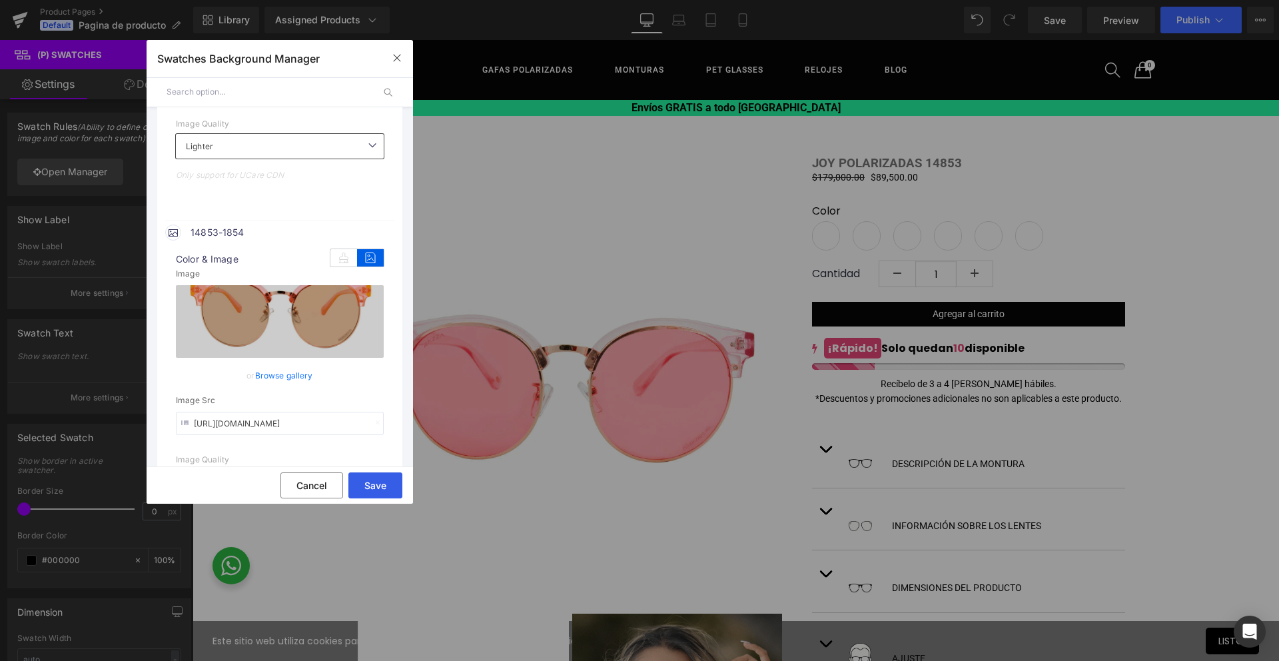
type input "[URL][DOMAIN_NAME]"
drag, startPoint x: 383, startPoint y: 490, endPoint x: 191, endPoint y: 450, distance: 196.7
click at [383, 490] on button "Save" at bounding box center [376, 485] width 54 height 26
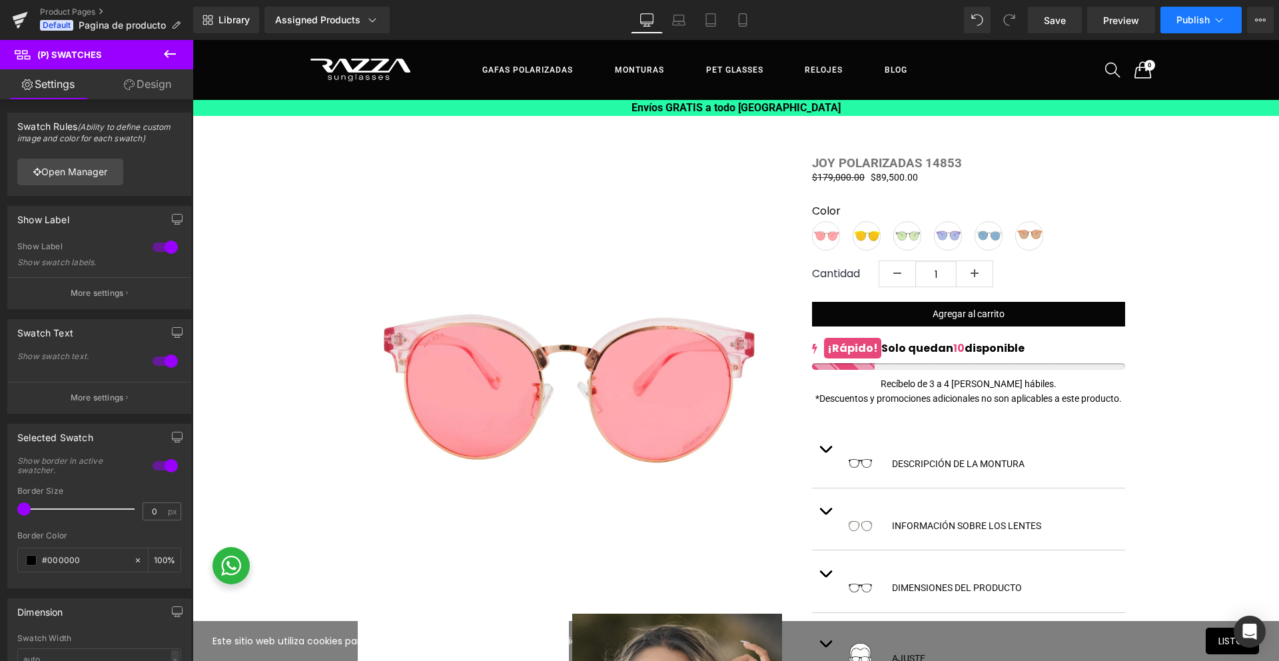
click at [1197, 21] on span "Publish" at bounding box center [1193, 20] width 33 height 11
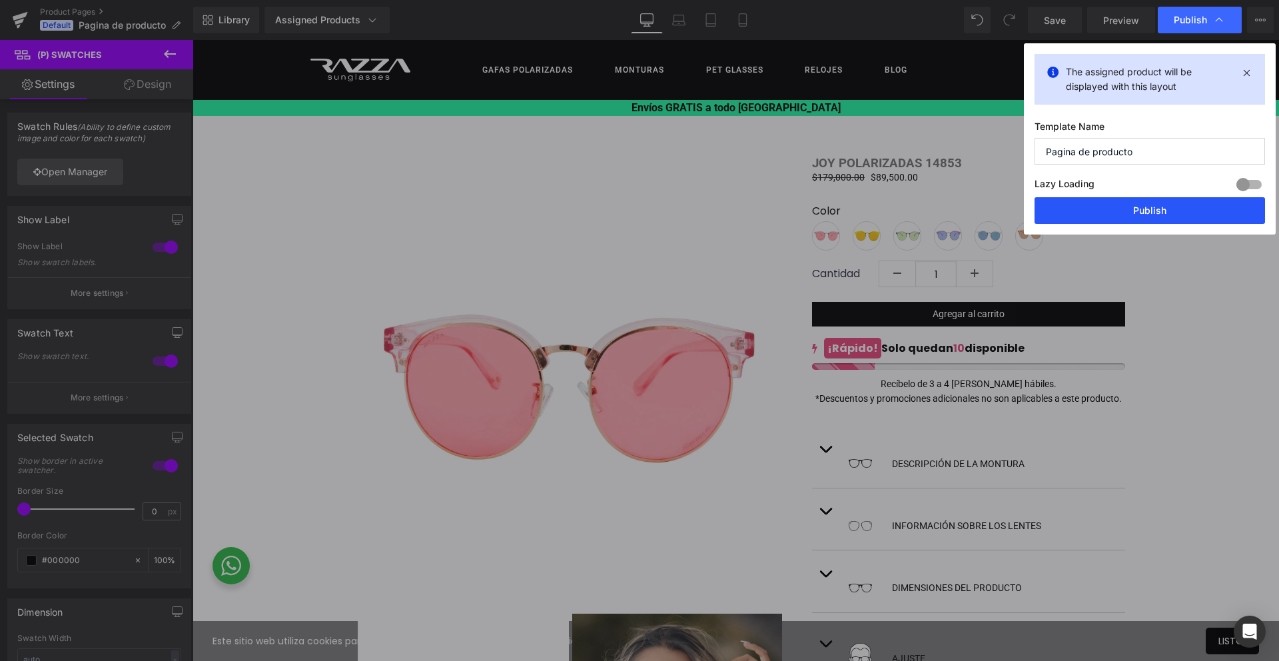
click at [1164, 216] on button "Publish" at bounding box center [1150, 210] width 231 height 27
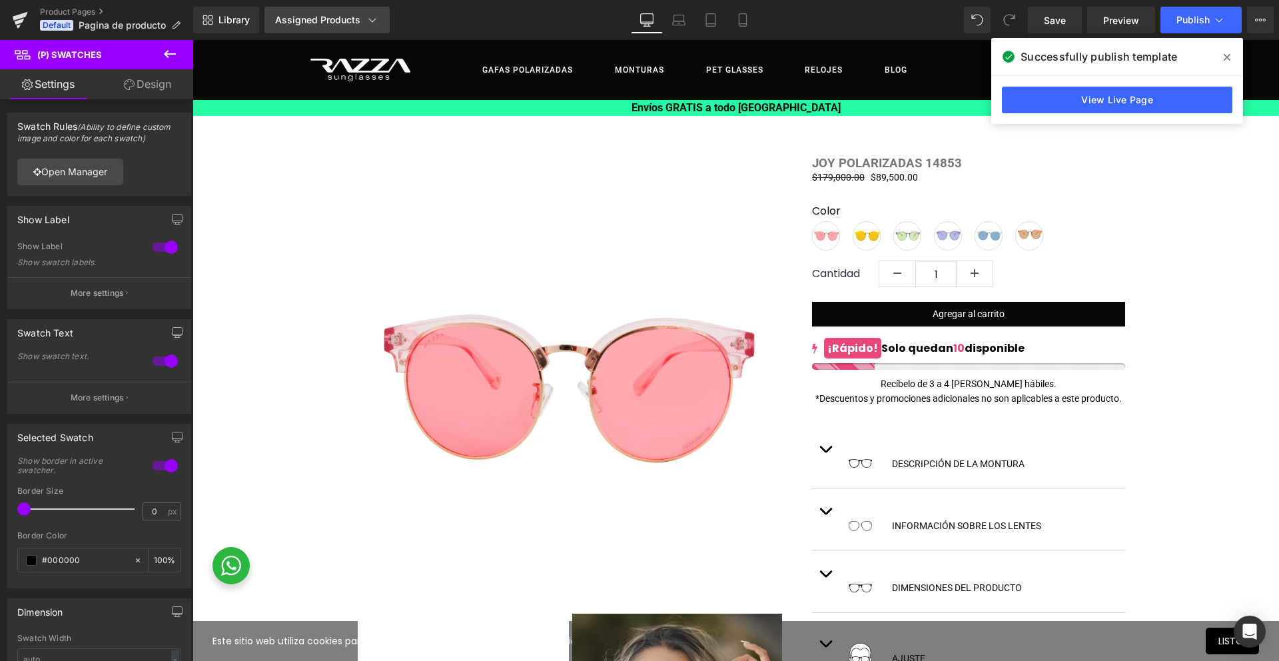
click at [342, 13] on link "Assigned Products" at bounding box center [327, 20] width 125 height 27
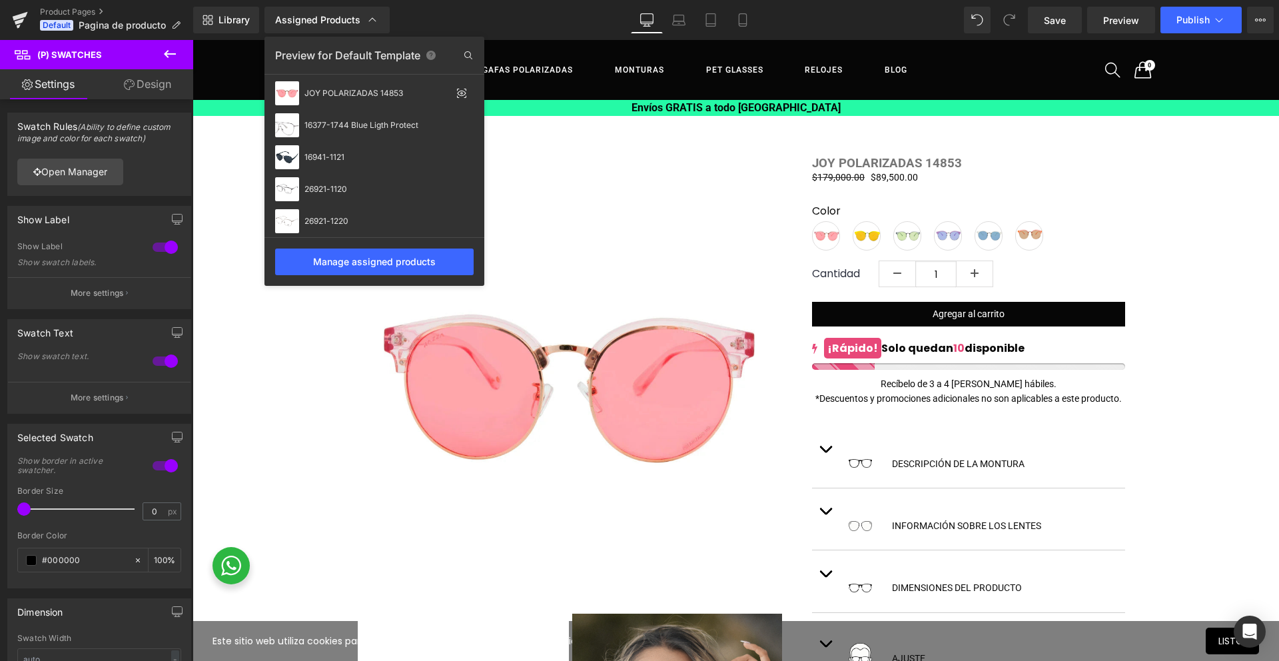
click at [475, 56] on icon at bounding box center [468, 55] width 21 height 21
click at [370, 54] on input "text" at bounding box center [374, 55] width 199 height 21
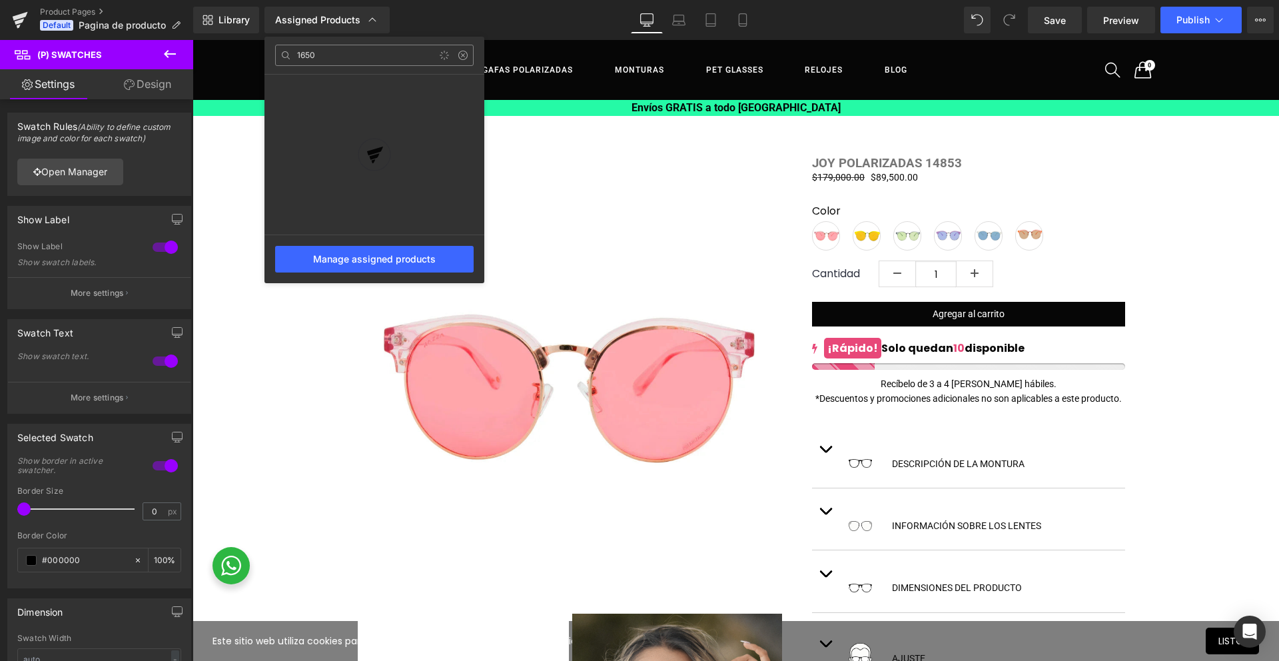
type input "16502"
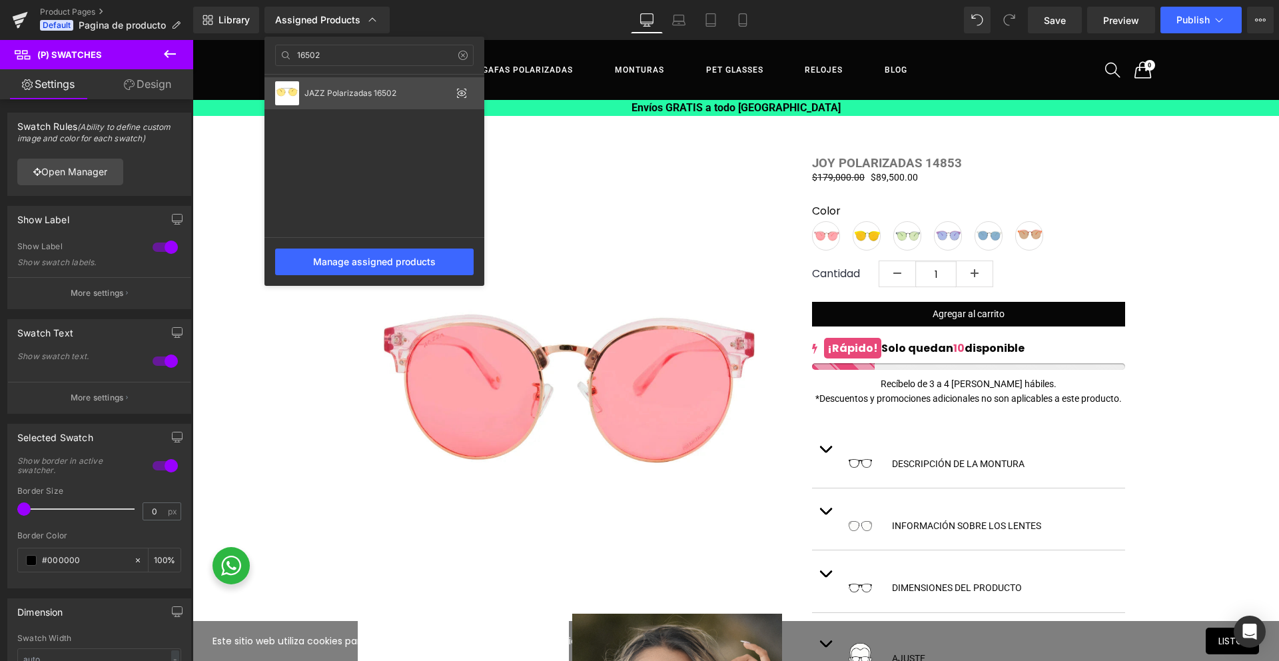
click at [349, 79] on div "JAZZ Polarizadas 16502" at bounding box center [375, 93] width 220 height 32
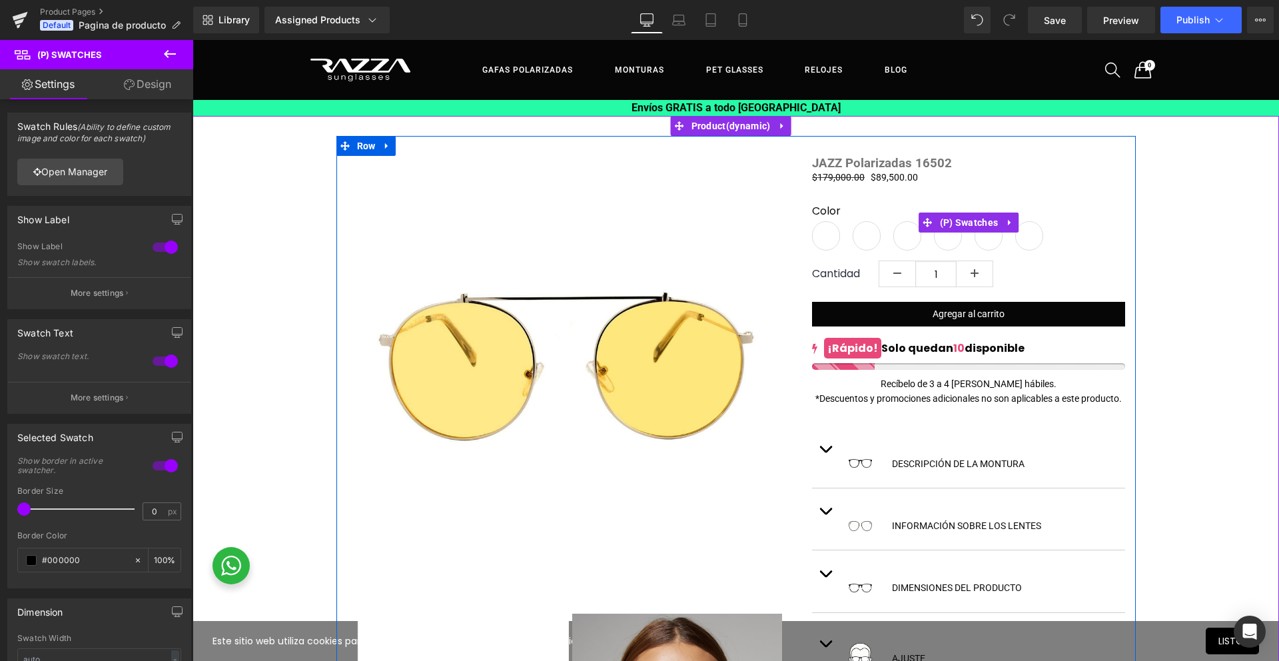
click at [818, 244] on span "16502-1744" at bounding box center [826, 235] width 28 height 29
drag, startPoint x: 960, startPoint y: 231, endPoint x: 824, endPoint y: 217, distance: 137.4
click at [960, 231] on span "(P) Swatches" at bounding box center [969, 223] width 65 height 20
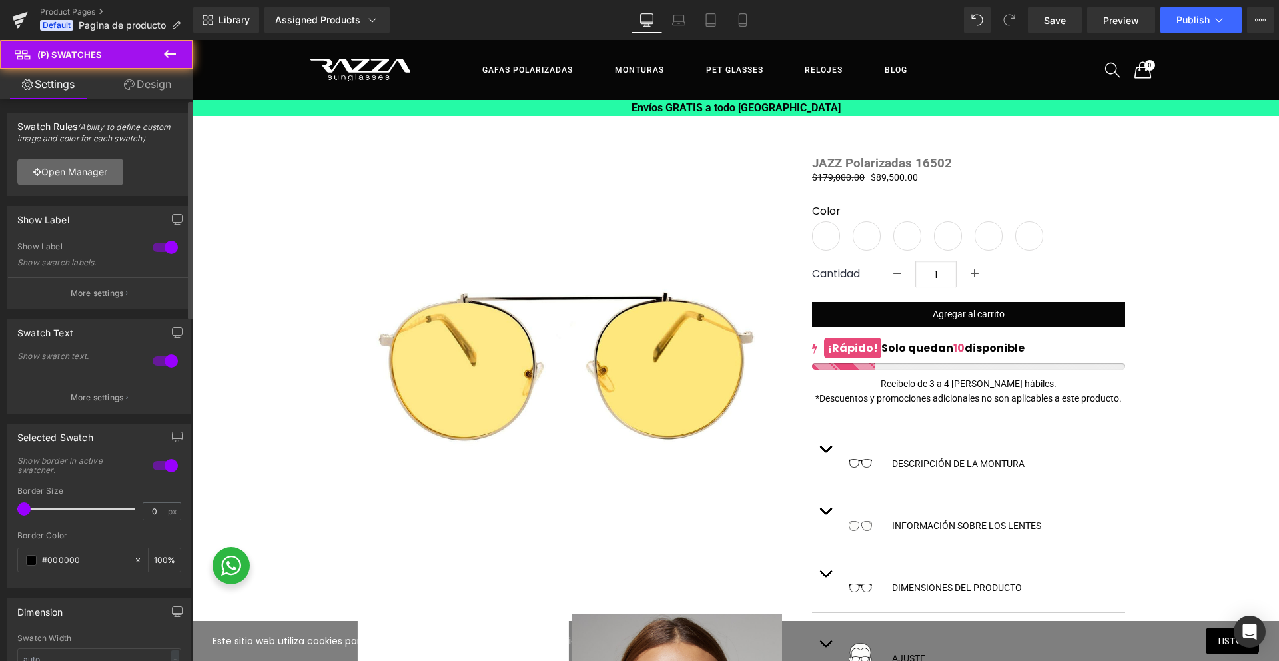
click at [33, 169] on icon at bounding box center [37, 171] width 8 height 9
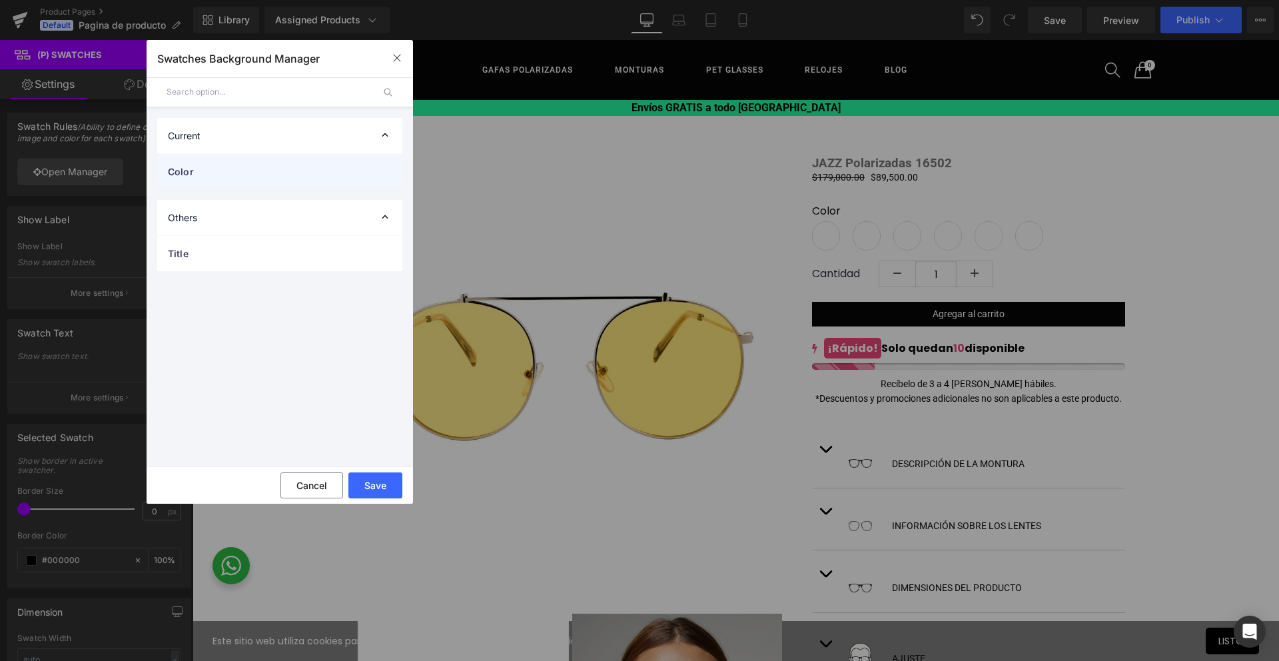
click at [202, 183] on div "Color" at bounding box center [279, 171] width 245 height 35
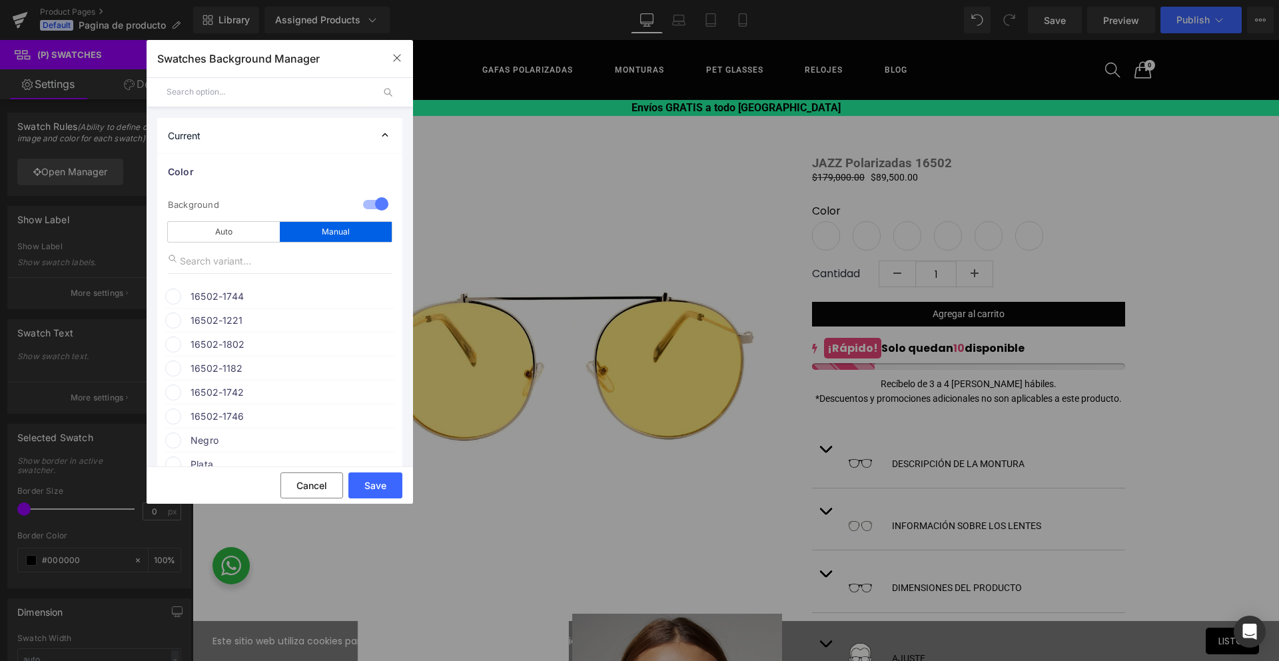
click at [233, 299] on span "16502-1744" at bounding box center [292, 297] width 203 height 16
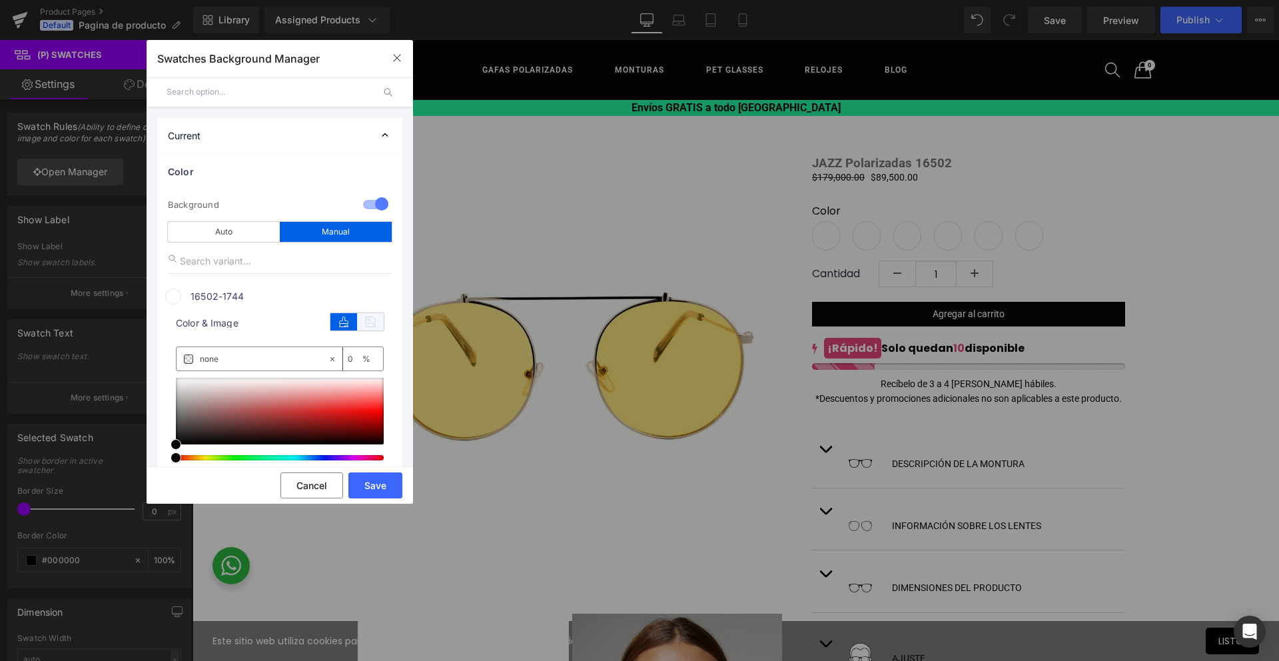
click at [368, 323] on icon at bounding box center [370, 321] width 27 height 17
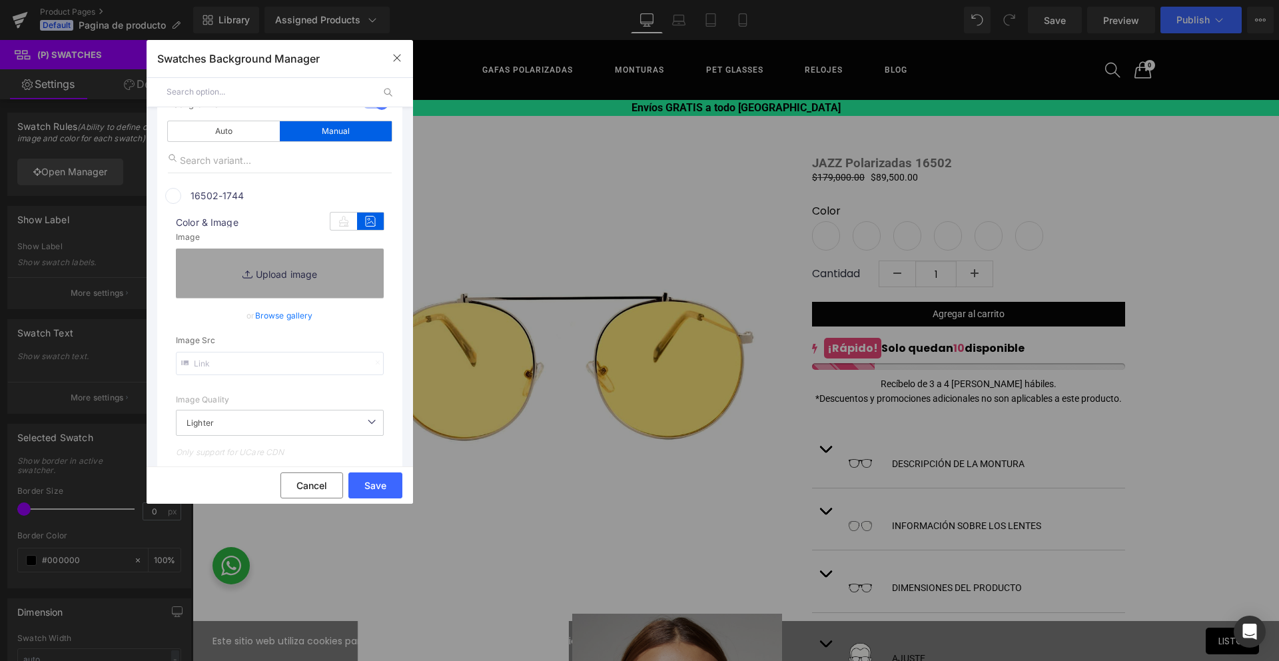
scroll to position [102, 0]
click at [265, 358] on input "text" at bounding box center [280, 362] width 208 height 23
paste input "[URL][DOMAIN_NAME]"
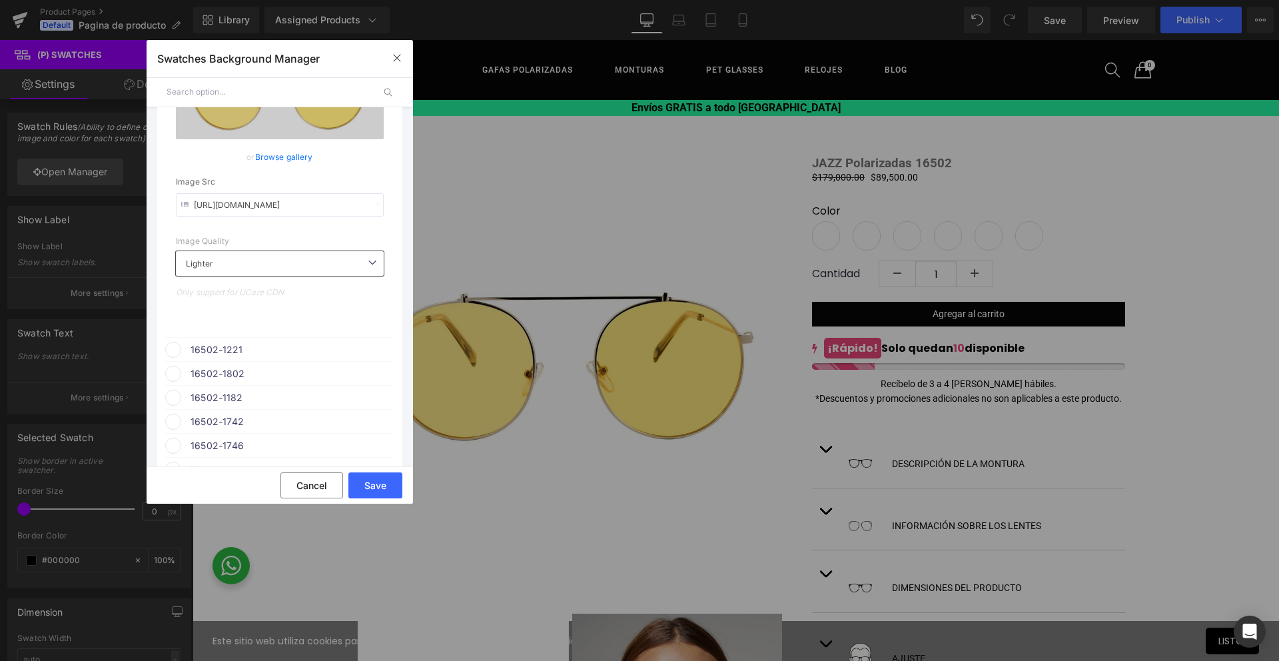
scroll to position [341, 0]
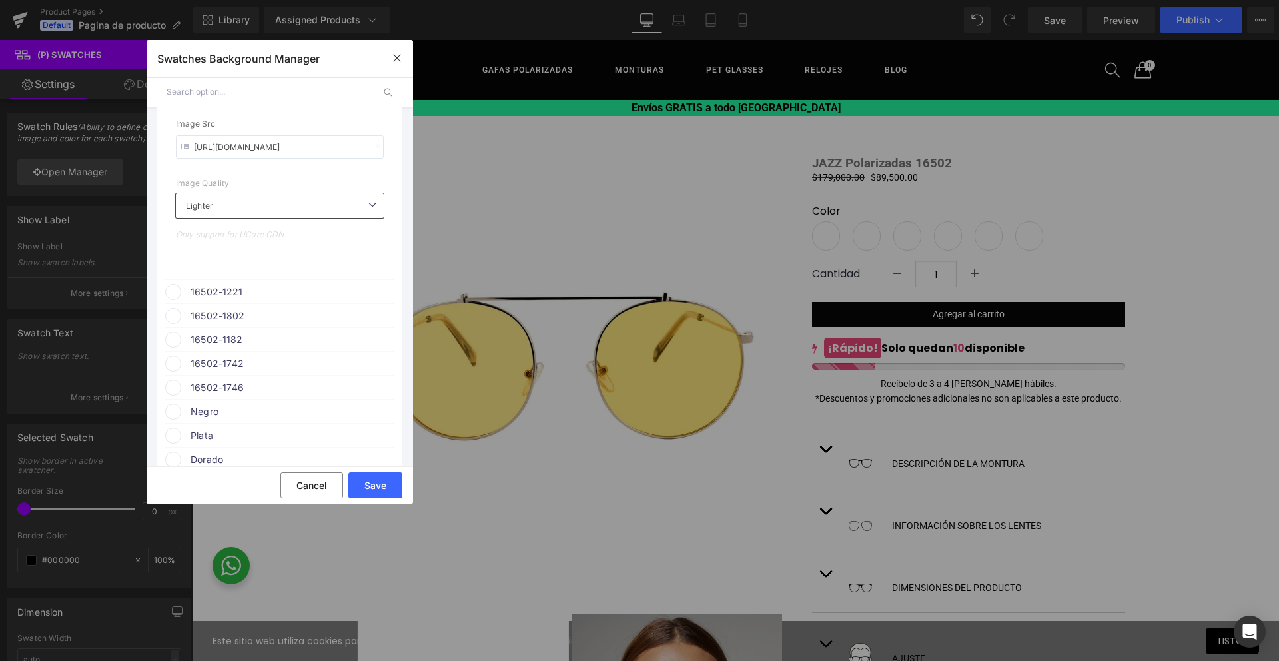
type input "[URL][DOMAIN_NAME]"
click at [252, 284] on span "16502-1221" at bounding box center [292, 292] width 203 height 16
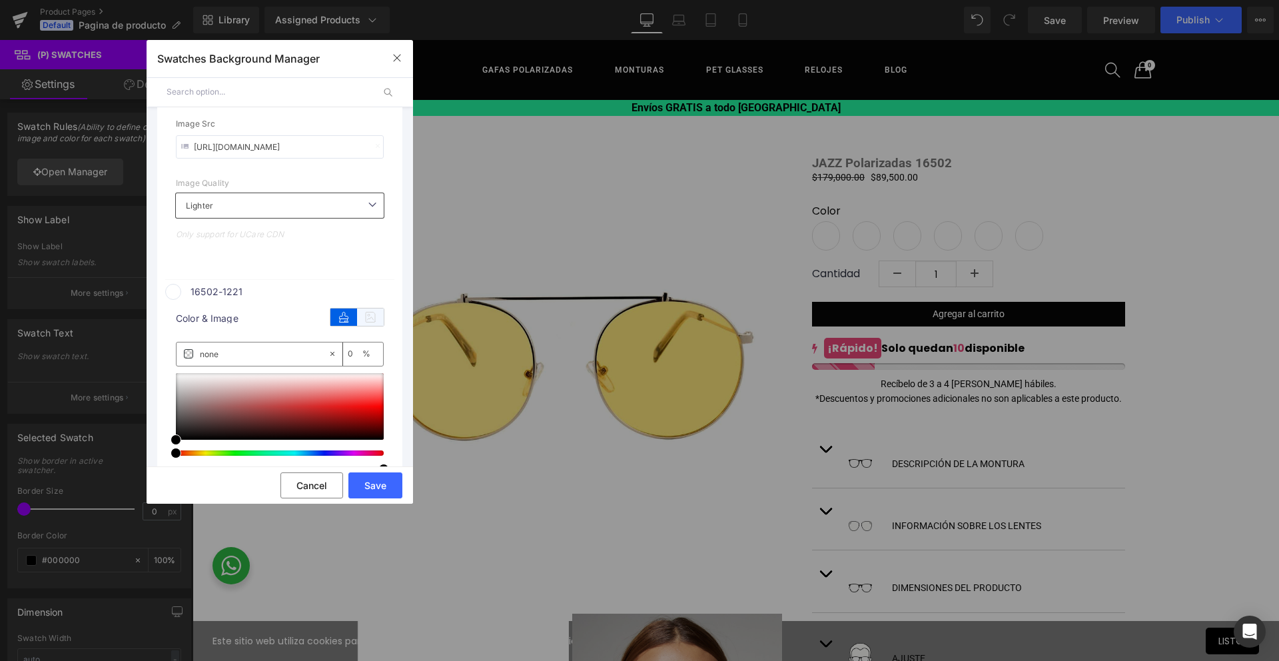
click at [366, 318] on icon at bounding box center [370, 317] width 27 height 17
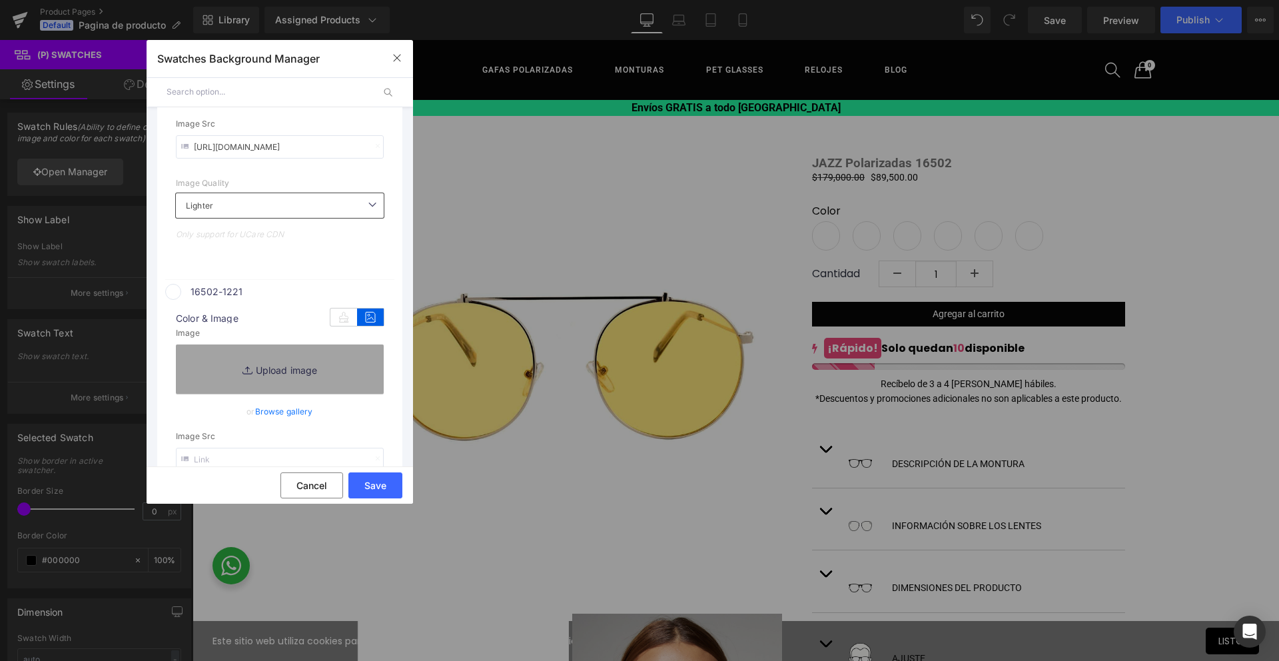
click at [257, 460] on input "text" at bounding box center [280, 459] width 208 height 23
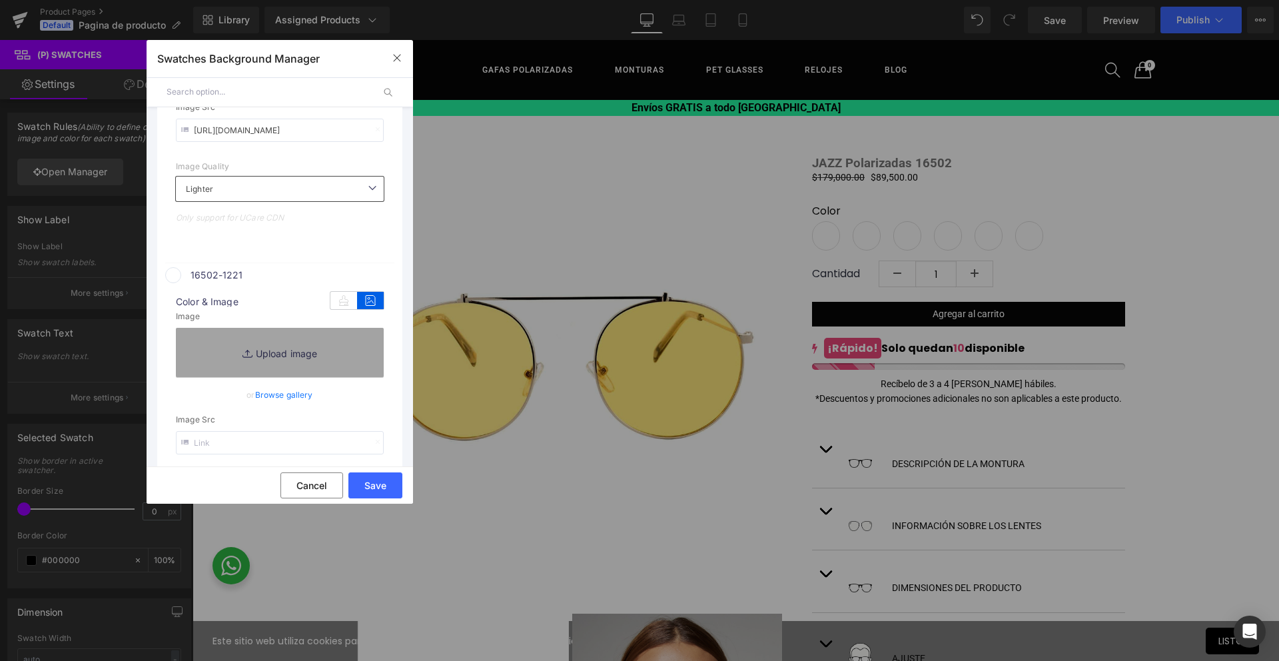
scroll to position [465, 0]
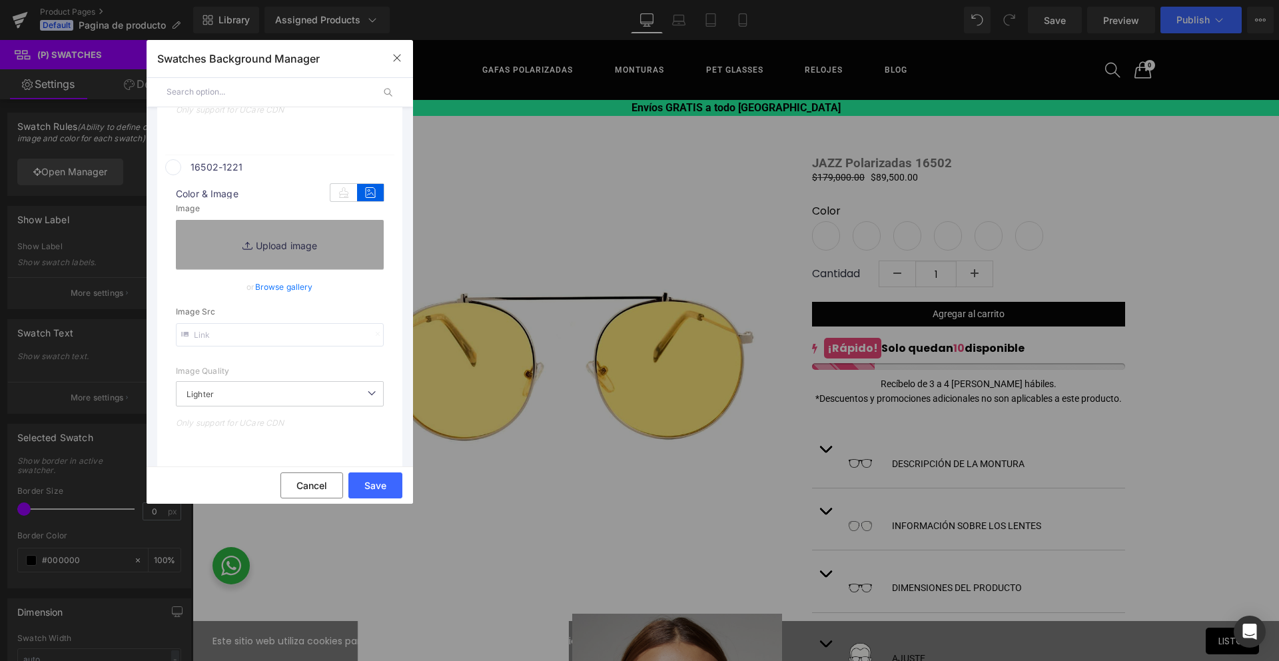
click at [239, 333] on input "text" at bounding box center [280, 334] width 208 height 23
paste input "[URL][DOMAIN_NAME]"
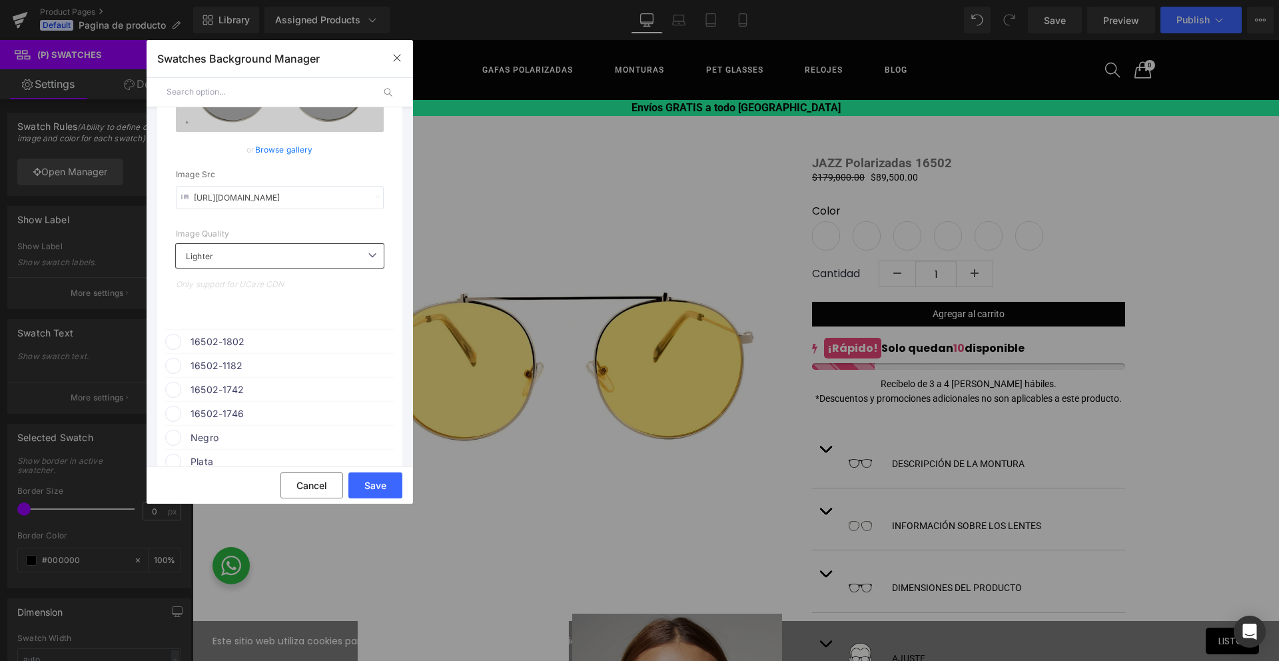
scroll to position [718, 0]
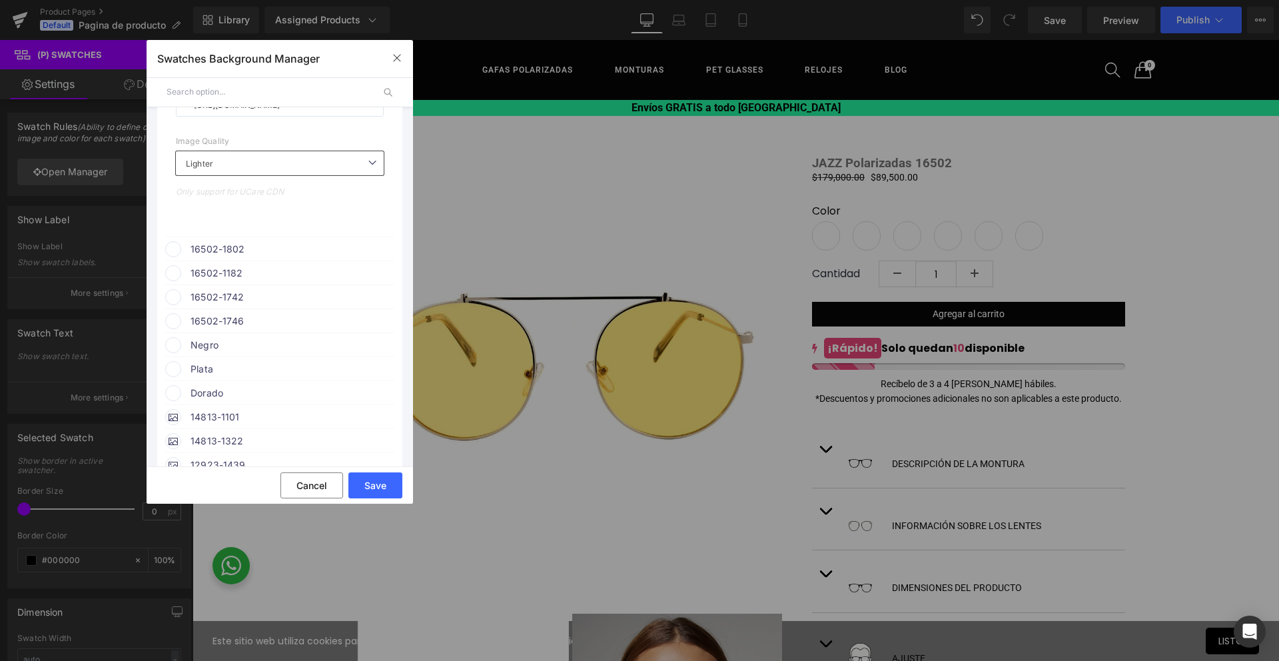
type input "[URL][DOMAIN_NAME]"
click at [230, 248] on span "16502-1802" at bounding box center [292, 249] width 203 height 16
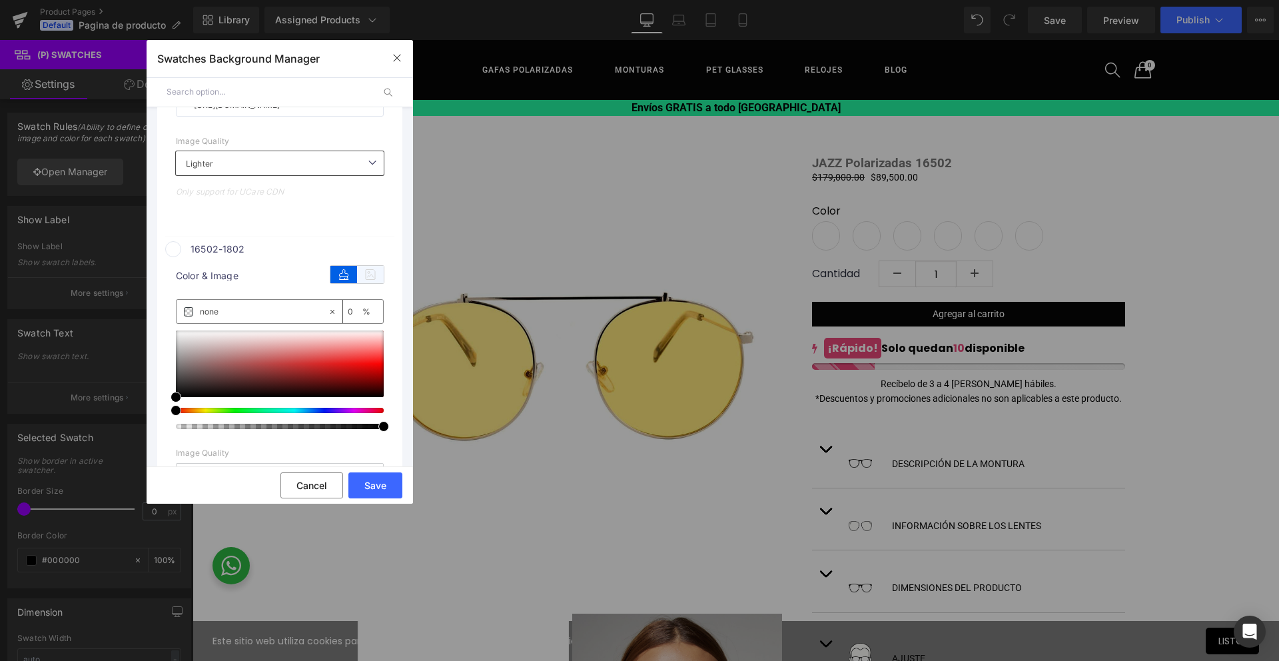
click at [377, 274] on icon at bounding box center [370, 274] width 27 height 17
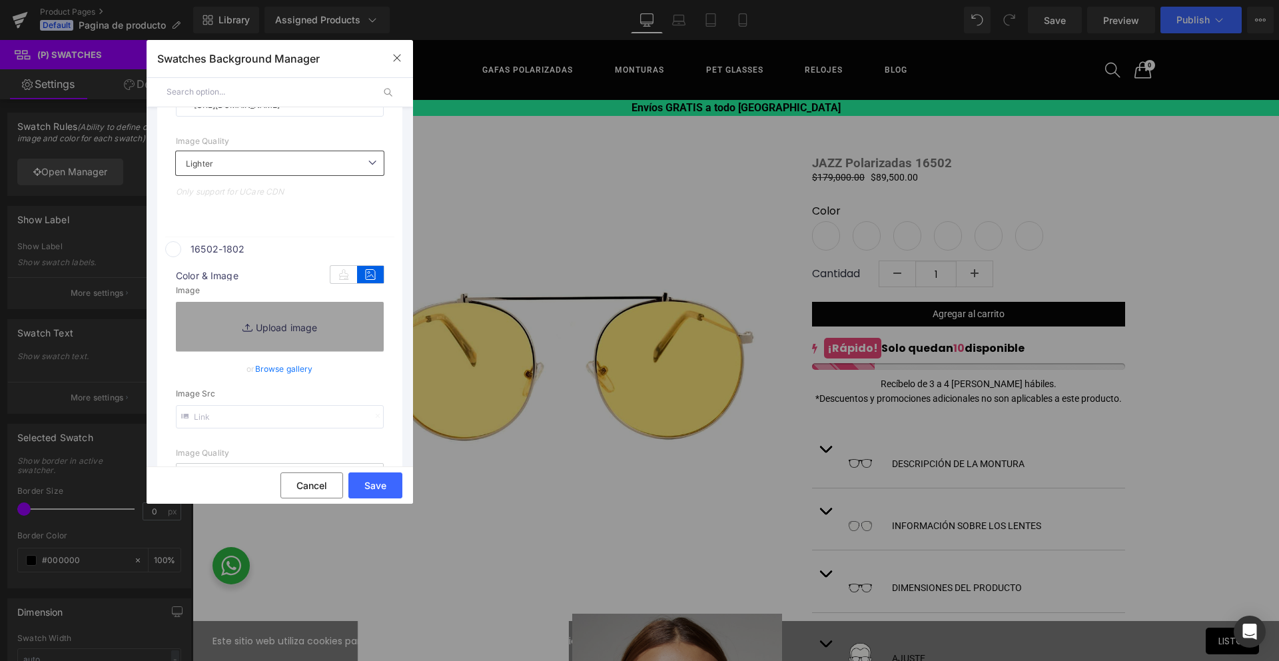
click at [262, 416] on input "text" at bounding box center [280, 416] width 208 height 23
paste input "[URL][DOMAIN_NAME]"
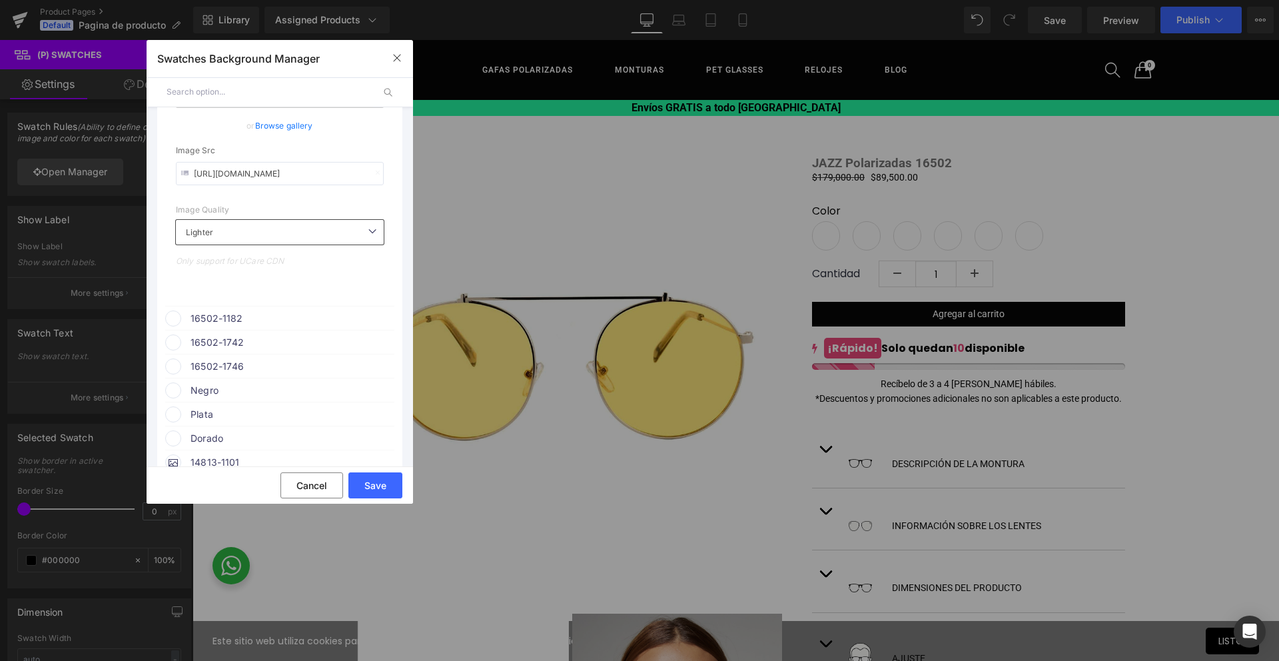
scroll to position [1006, 0]
type input "[URL][DOMAIN_NAME]"
click at [255, 295] on span "16502-1182" at bounding box center [292, 298] width 203 height 16
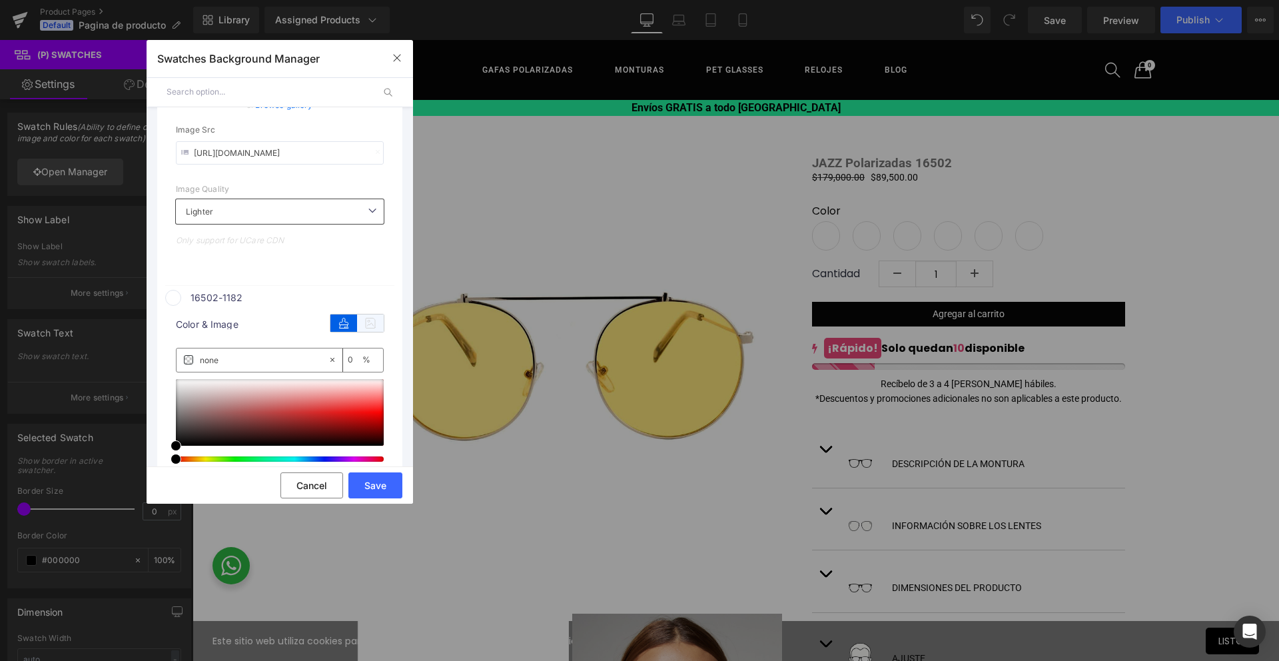
click at [374, 327] on icon at bounding box center [370, 323] width 27 height 17
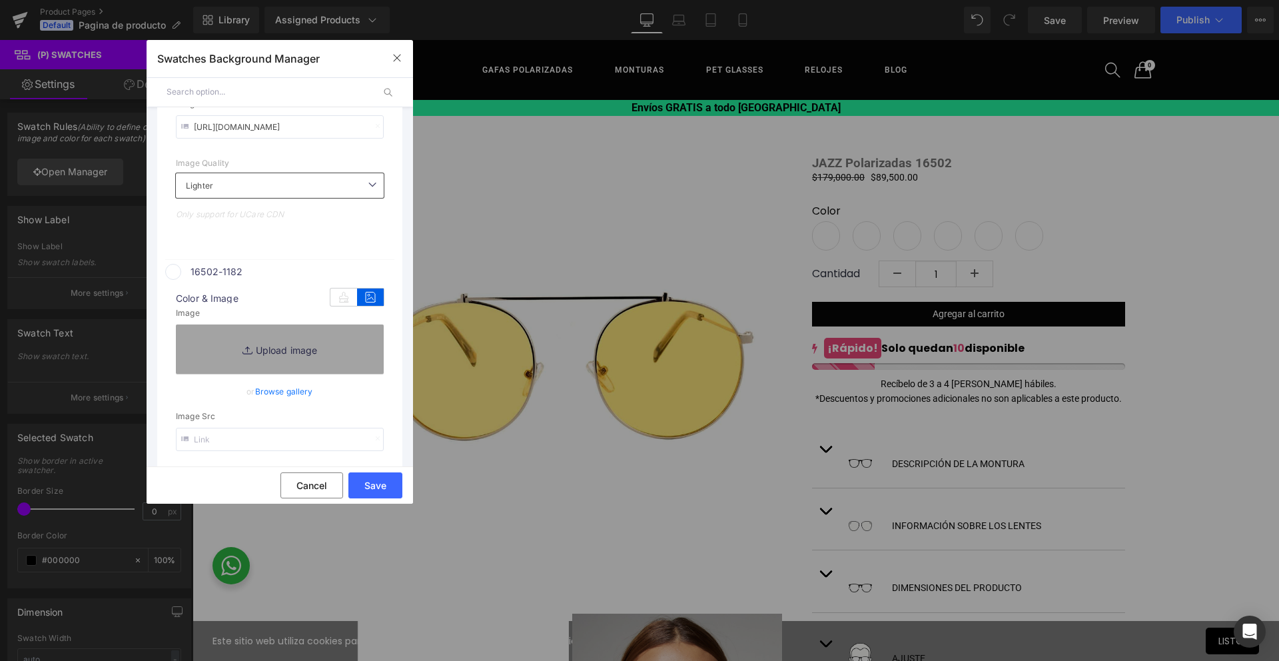
scroll to position [1033, 0]
click at [325, 435] on input "text" at bounding box center [280, 437] width 208 height 23
click at [267, 428] on input "text" at bounding box center [280, 437] width 208 height 23
paste input "[URL][DOMAIN_NAME]"
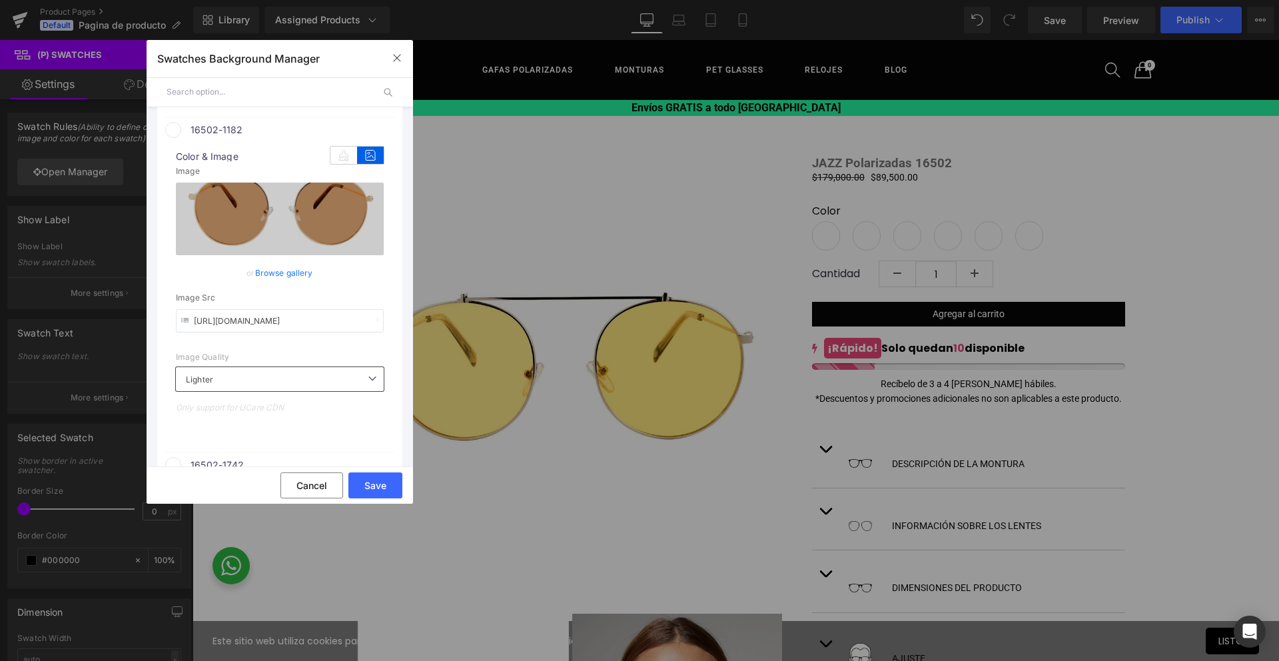
scroll to position [1297, 0]
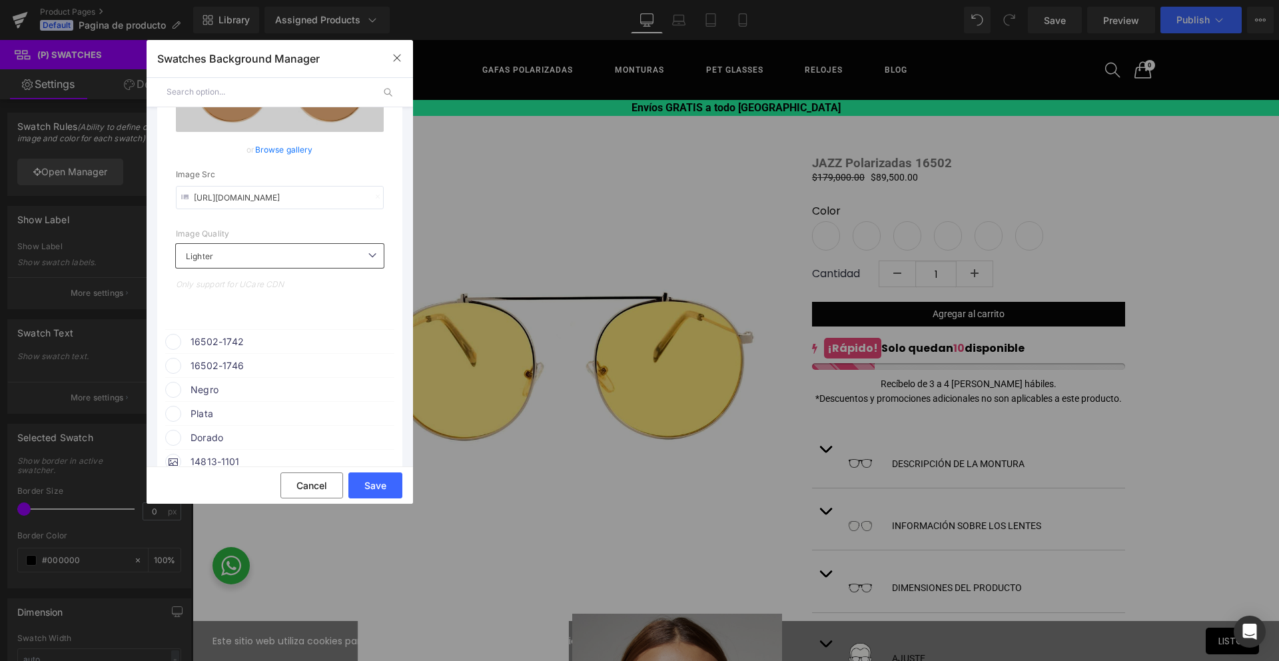
type input "[URL][DOMAIN_NAME]"
click at [295, 337] on span "16502-1742" at bounding box center [292, 342] width 203 height 16
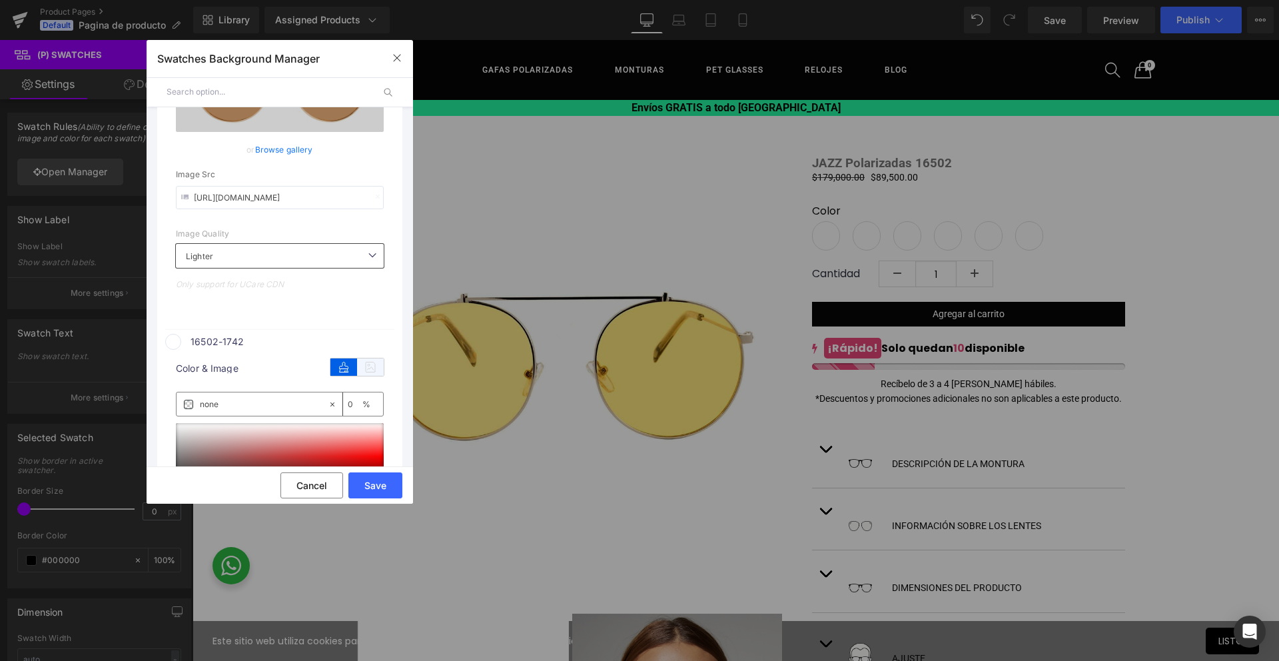
click at [363, 363] on icon at bounding box center [370, 367] width 27 height 17
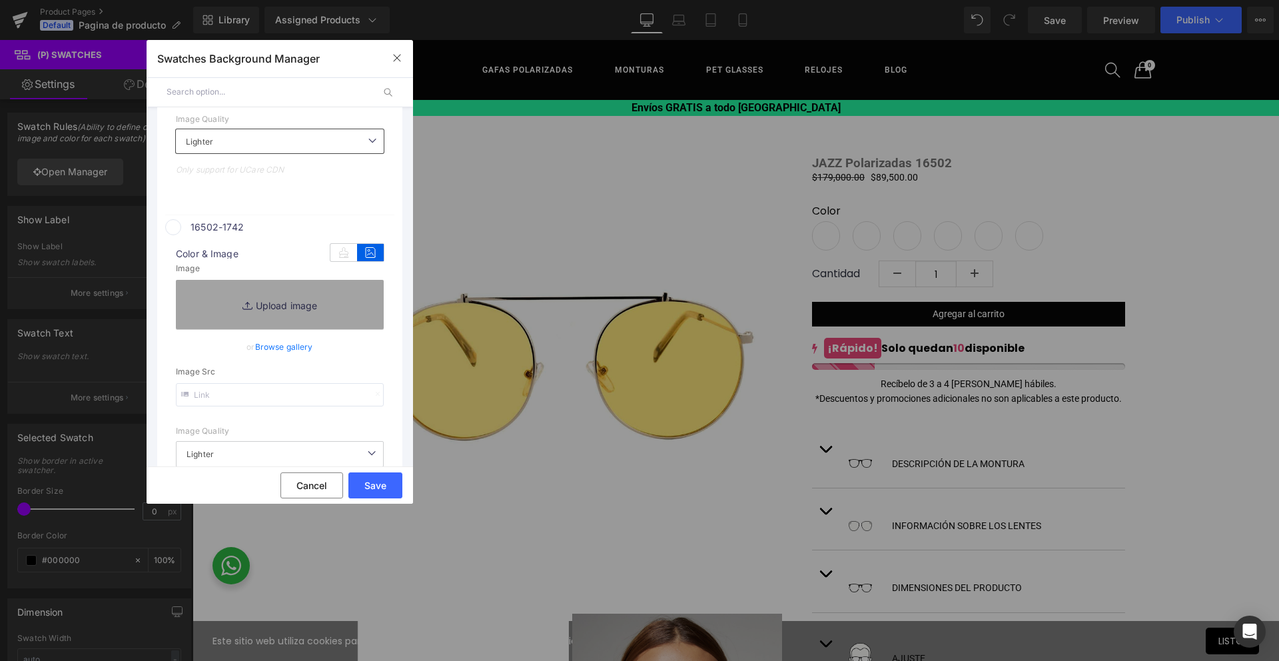
scroll to position [1423, 0]
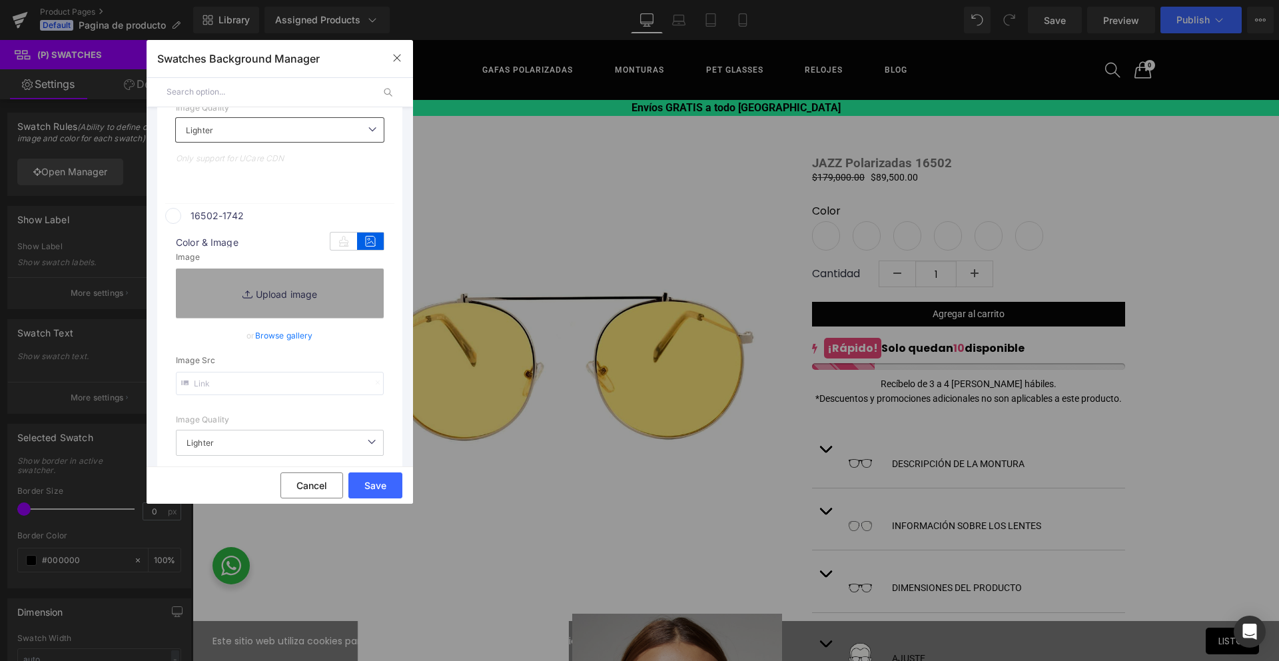
click at [290, 384] on input "text" at bounding box center [280, 383] width 208 height 23
click at [326, 382] on input "text" at bounding box center [280, 383] width 208 height 23
paste input "[URL][DOMAIN_NAME]"
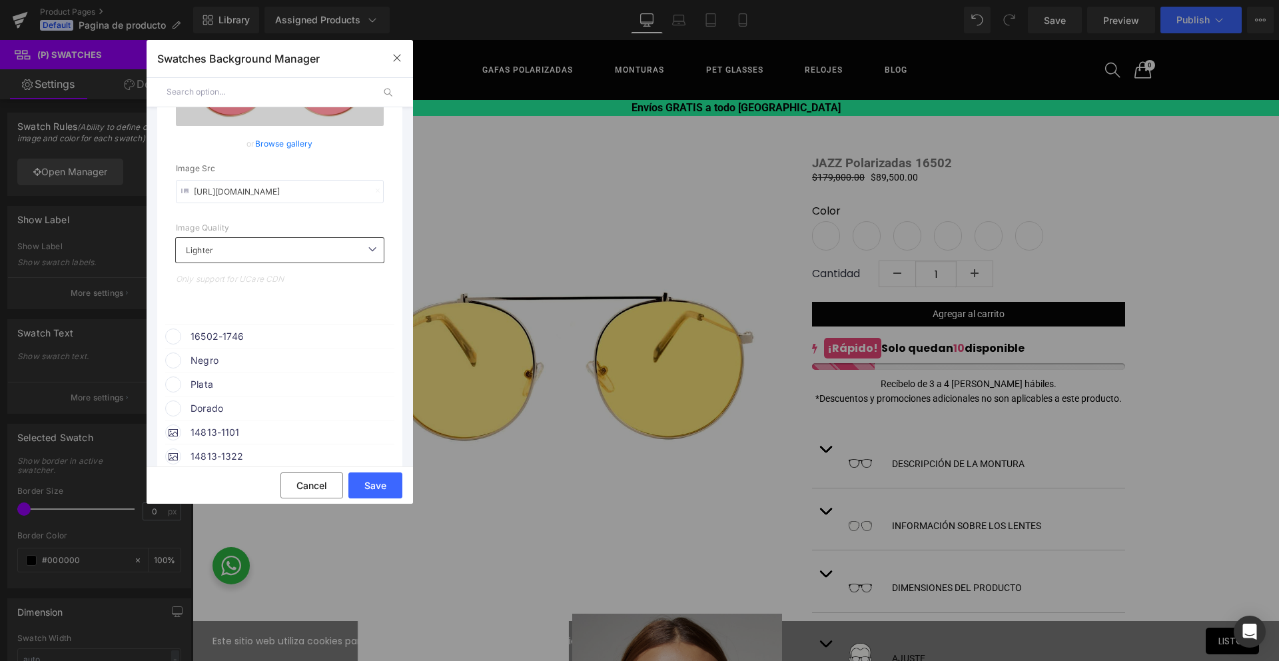
scroll to position [1681, 0]
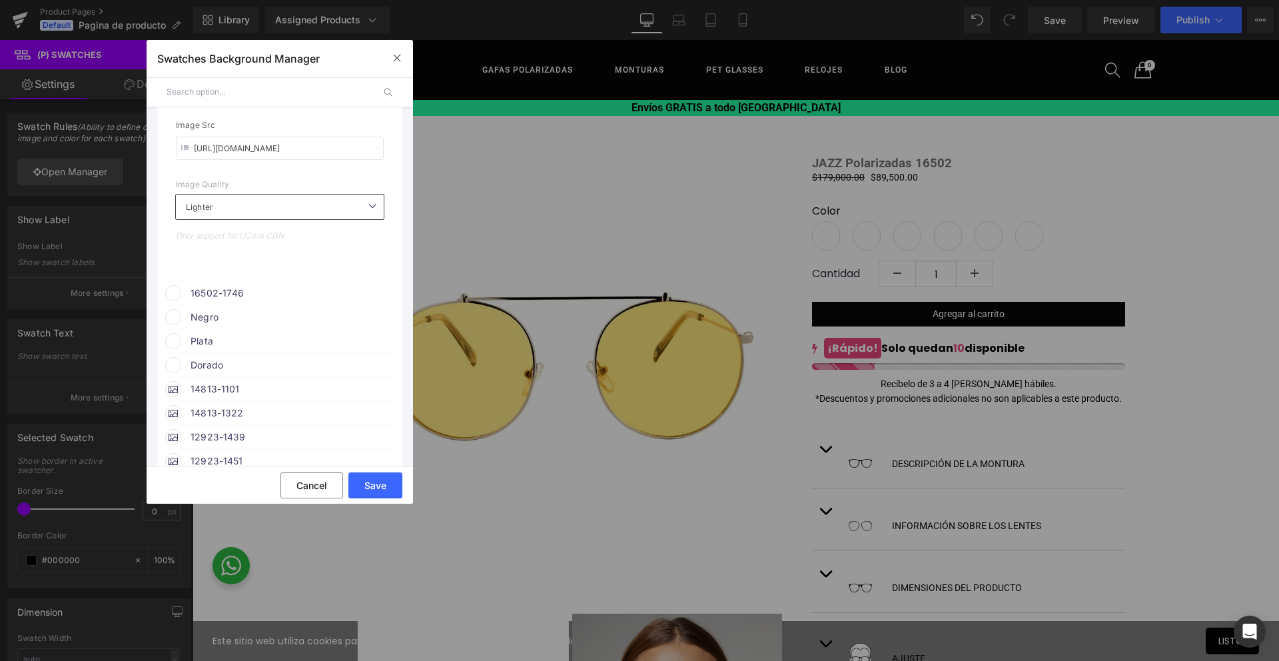
type input "[URL][DOMAIN_NAME]"
click at [270, 294] on span "16502-1746" at bounding box center [292, 293] width 203 height 16
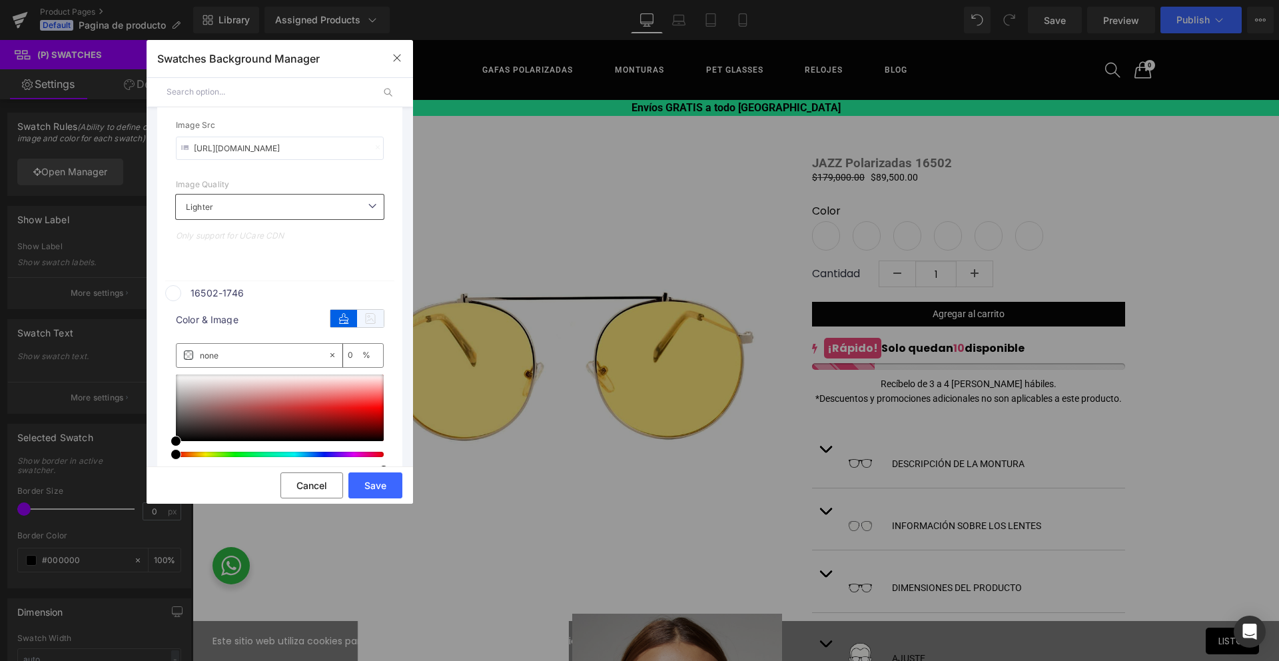
click at [363, 319] on icon at bounding box center [370, 318] width 27 height 17
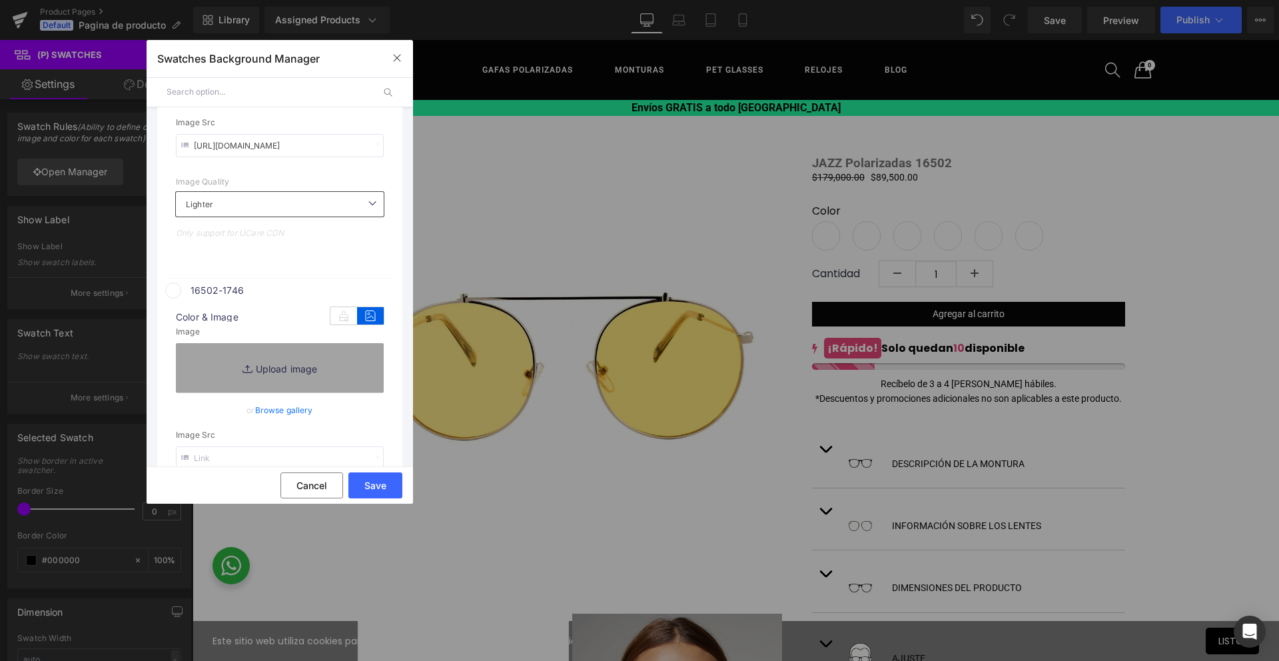
scroll to position [1705, 0]
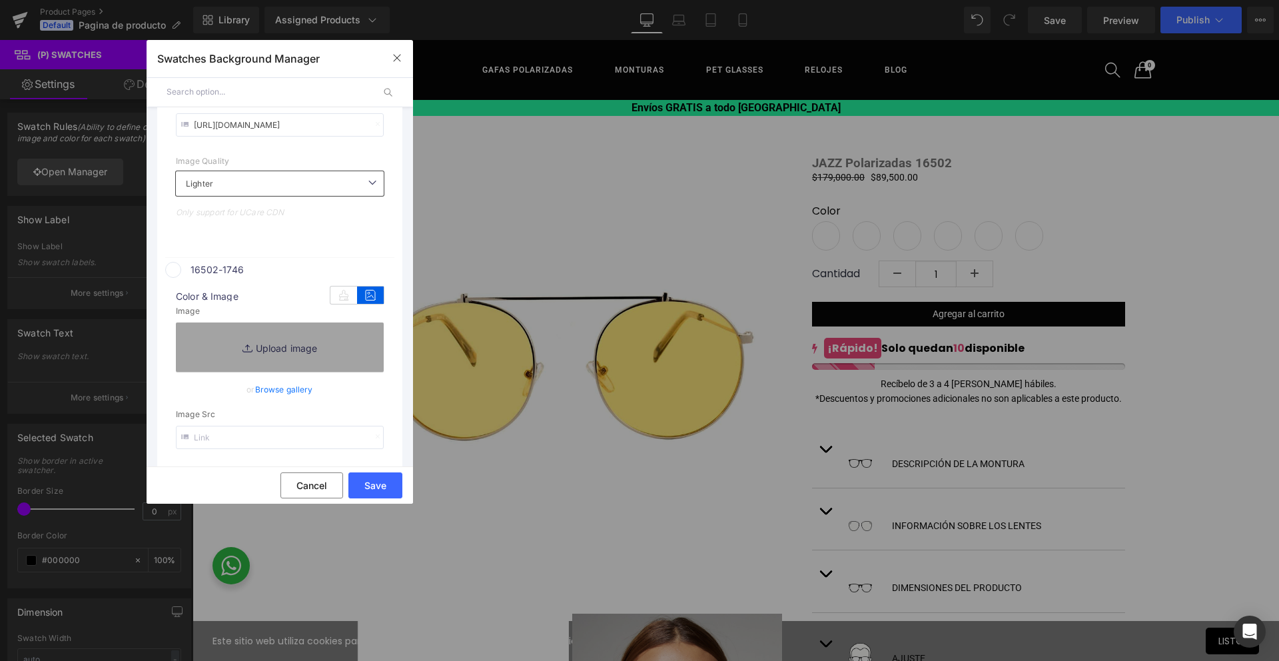
click at [271, 444] on input "text" at bounding box center [280, 437] width 208 height 23
click at [338, 436] on input "text" at bounding box center [280, 437] width 208 height 23
paste input "[URL][DOMAIN_NAME]"
type input "[URL][DOMAIN_NAME]"
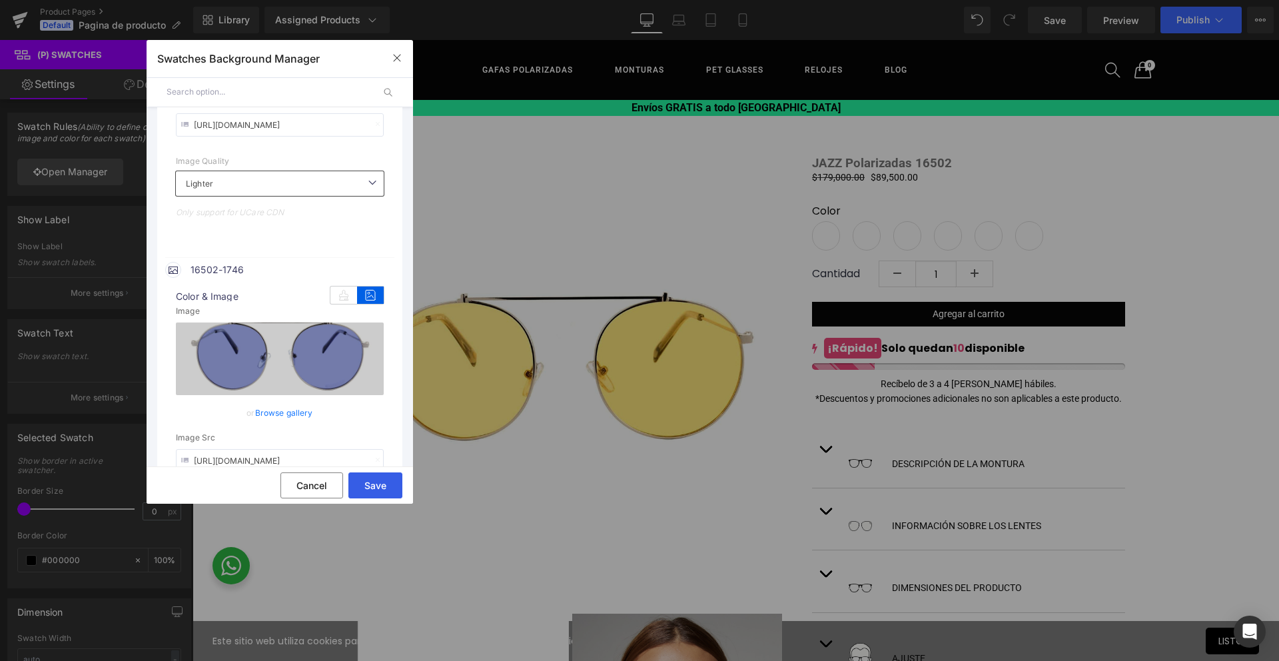
click at [381, 486] on button "Save" at bounding box center [376, 485] width 54 height 26
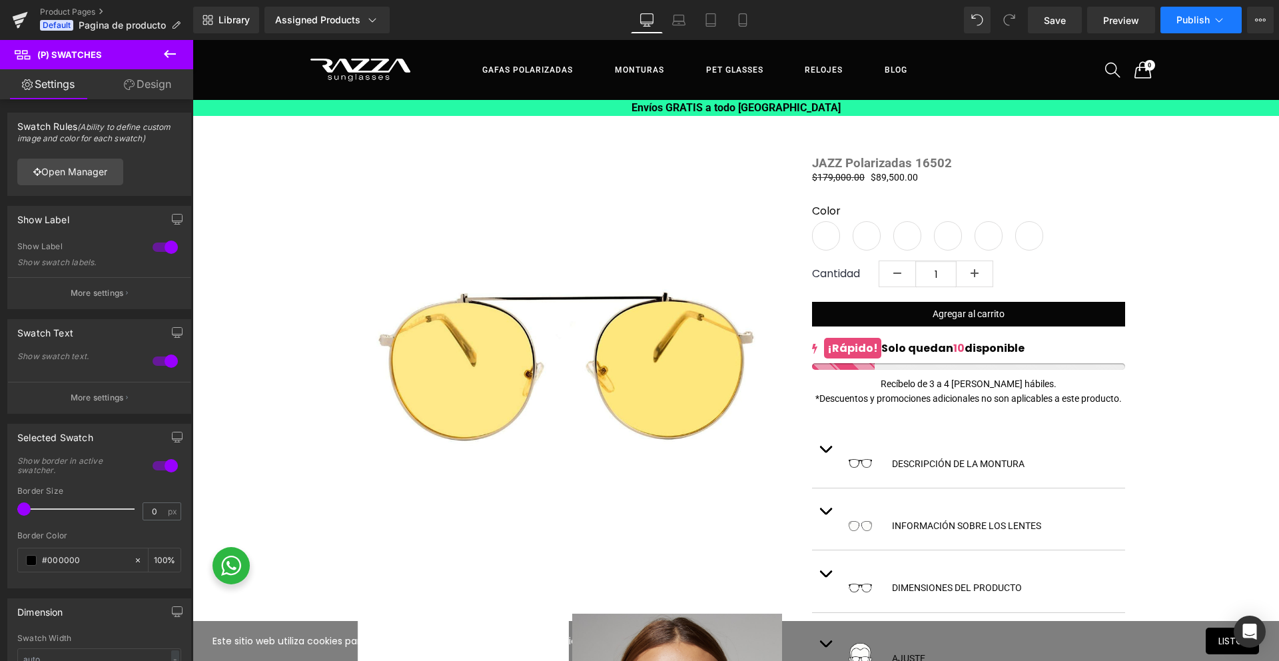
click at [1193, 17] on span "Publish" at bounding box center [1193, 20] width 33 height 11
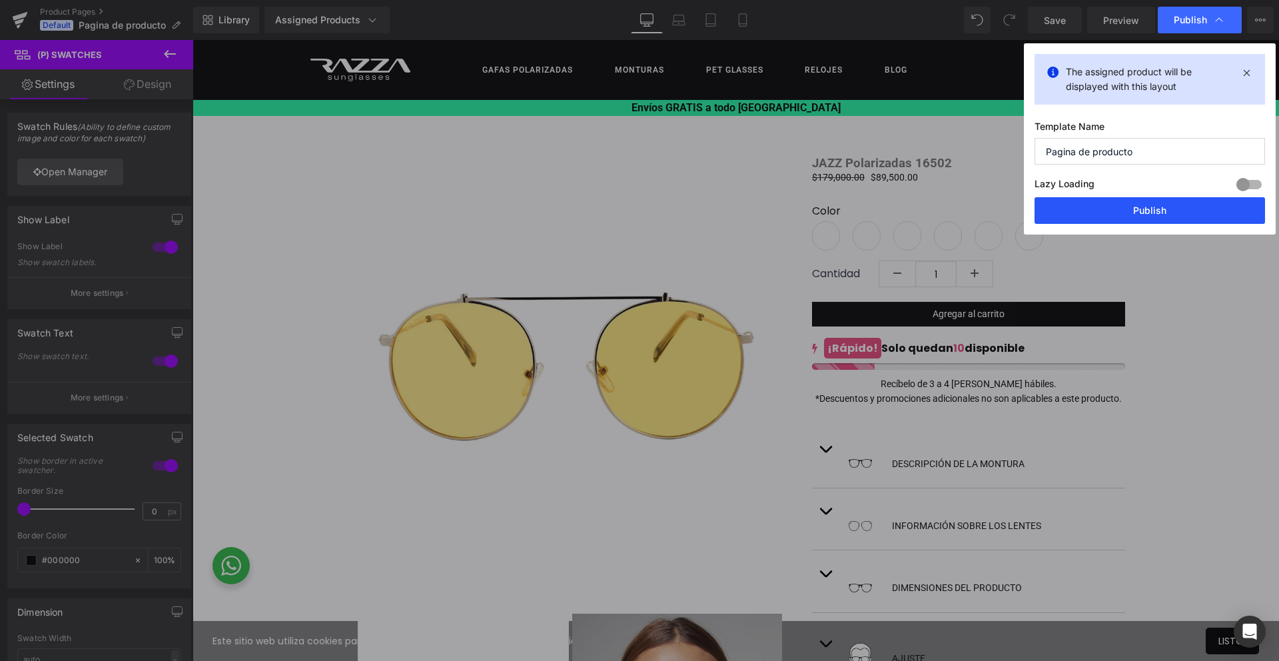
drag, startPoint x: 1143, startPoint y: 219, endPoint x: 950, endPoint y: 179, distance: 196.7
click at [1143, 219] on button "Publish" at bounding box center [1150, 210] width 231 height 27
